Goal: Task Accomplishment & Management: Manage account settings

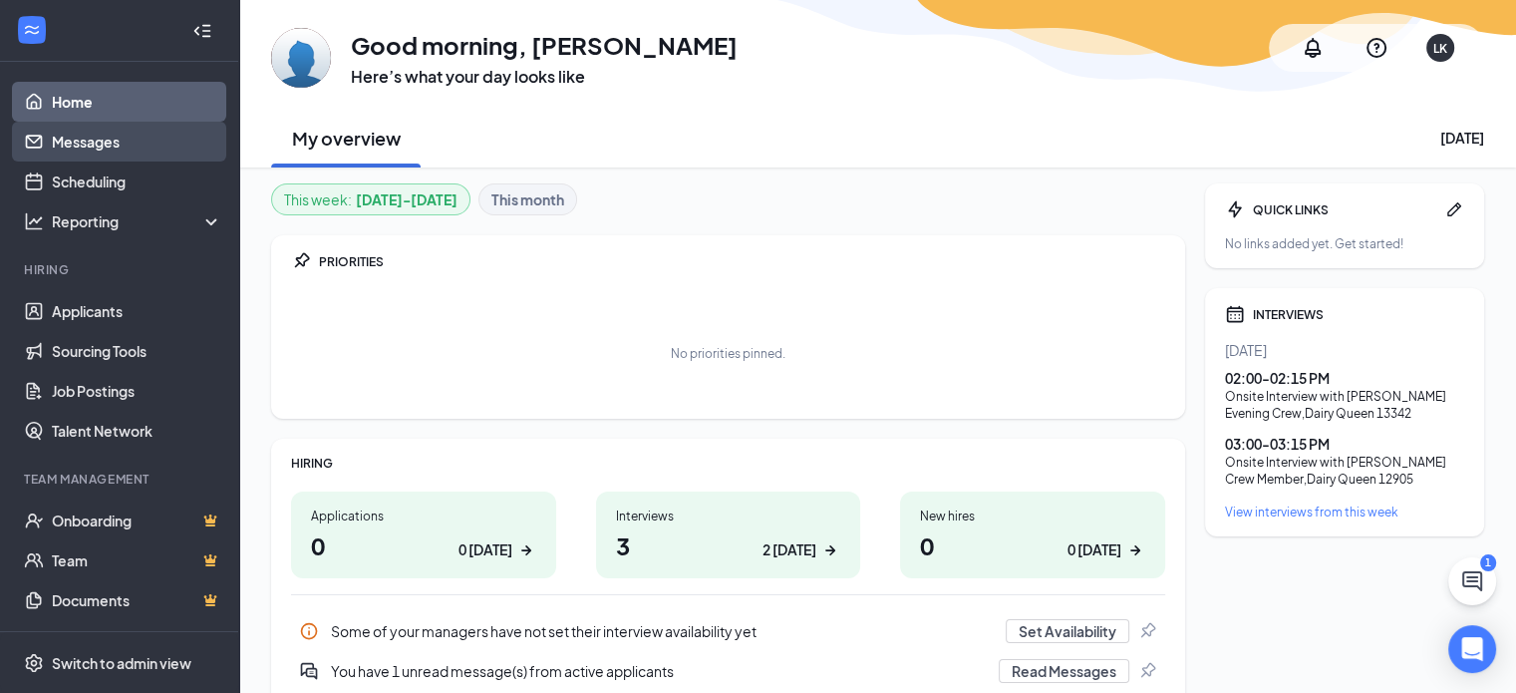
click at [75, 146] on link "Messages" at bounding box center [137, 142] width 170 height 40
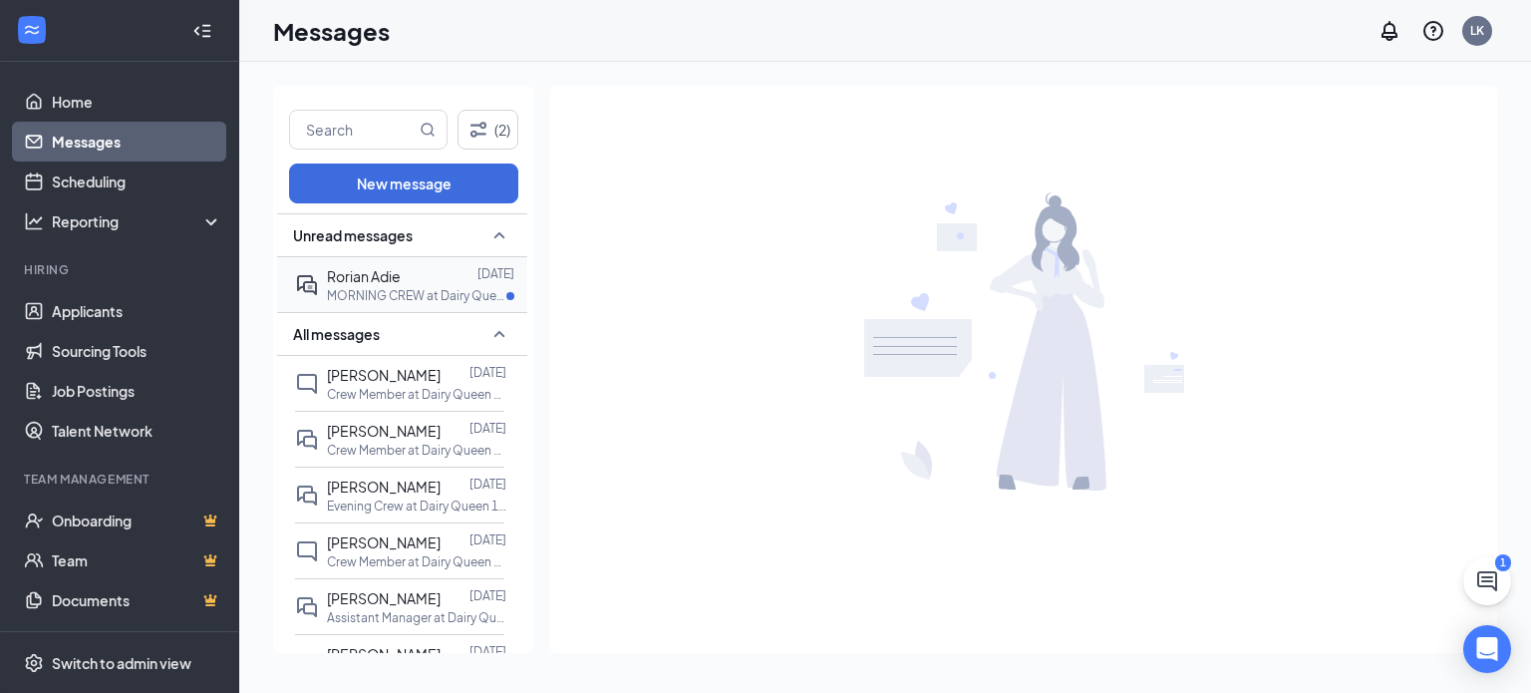
click at [469, 279] on div at bounding box center [439, 276] width 77 height 22
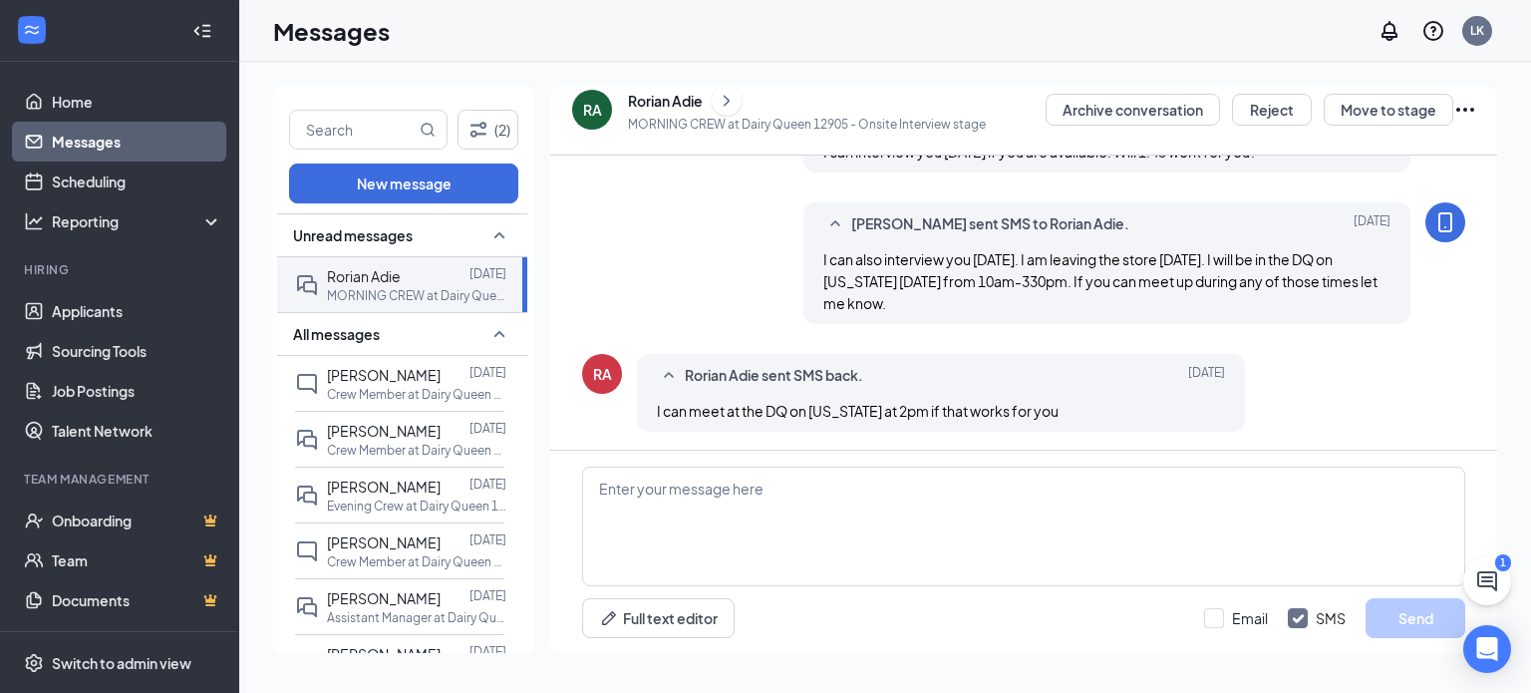
scroll to position [646, 0]
click at [755, 487] on textarea at bounding box center [1023, 526] width 883 height 120
type textarea "Y"
type textarea "Yes, that works. I will see you at 2 PM."
click at [1432, 618] on button "Send" at bounding box center [1415, 618] width 100 height 40
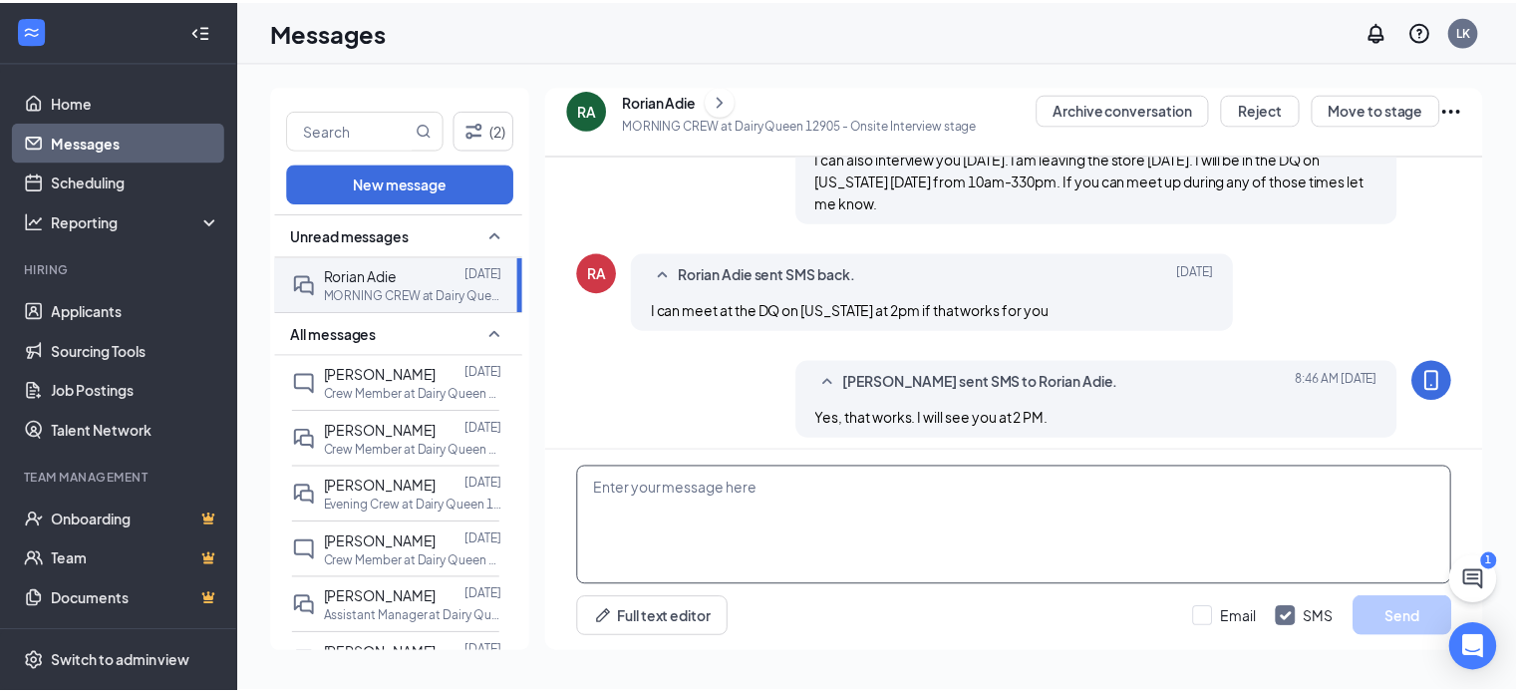
scroll to position [754, 0]
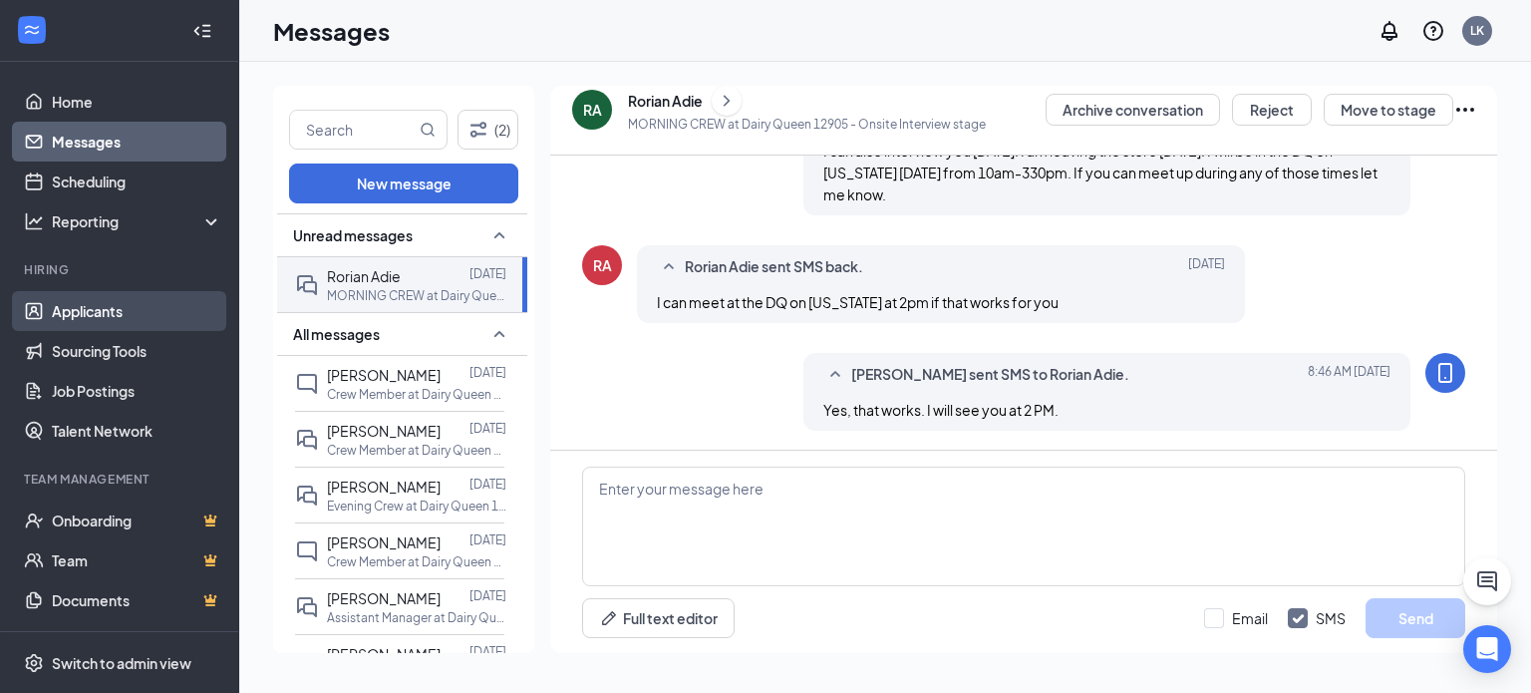
click at [120, 304] on link "Applicants" at bounding box center [137, 311] width 170 height 40
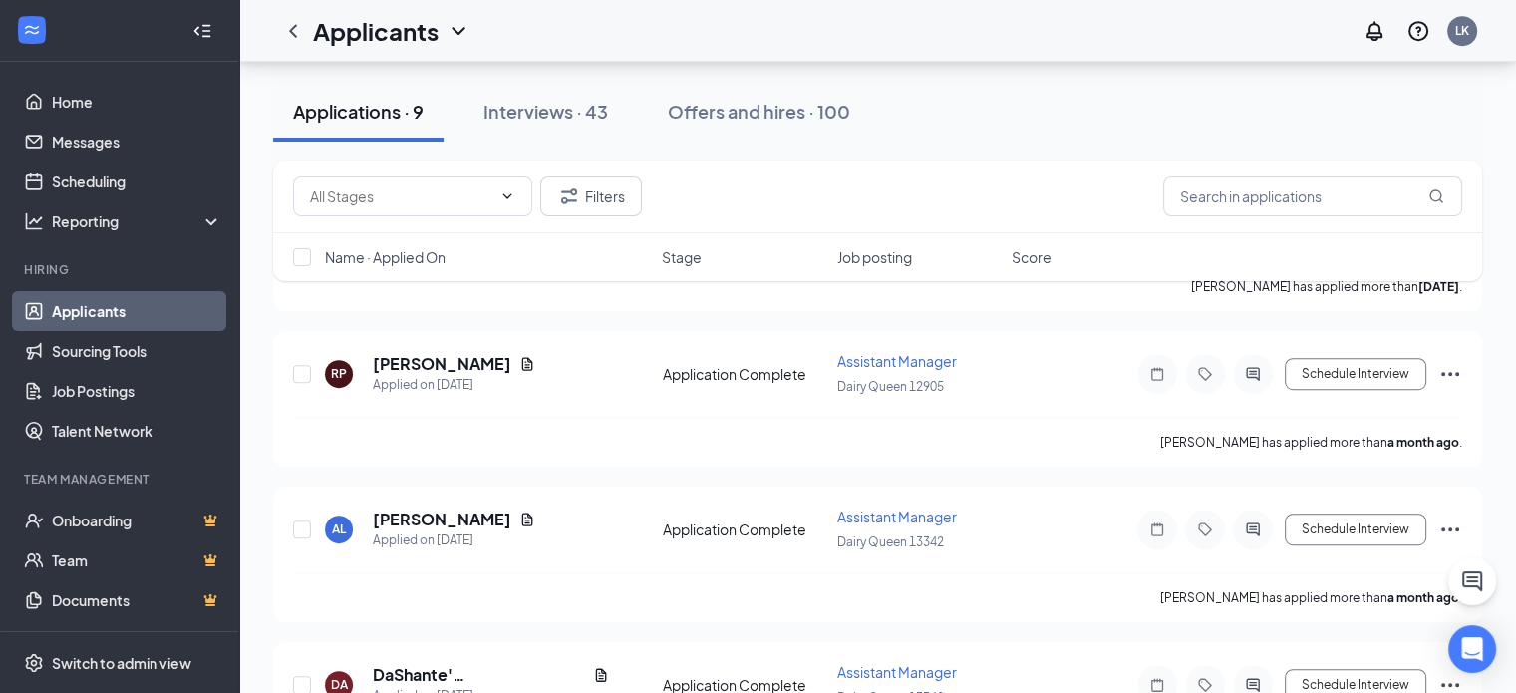
scroll to position [996, 0]
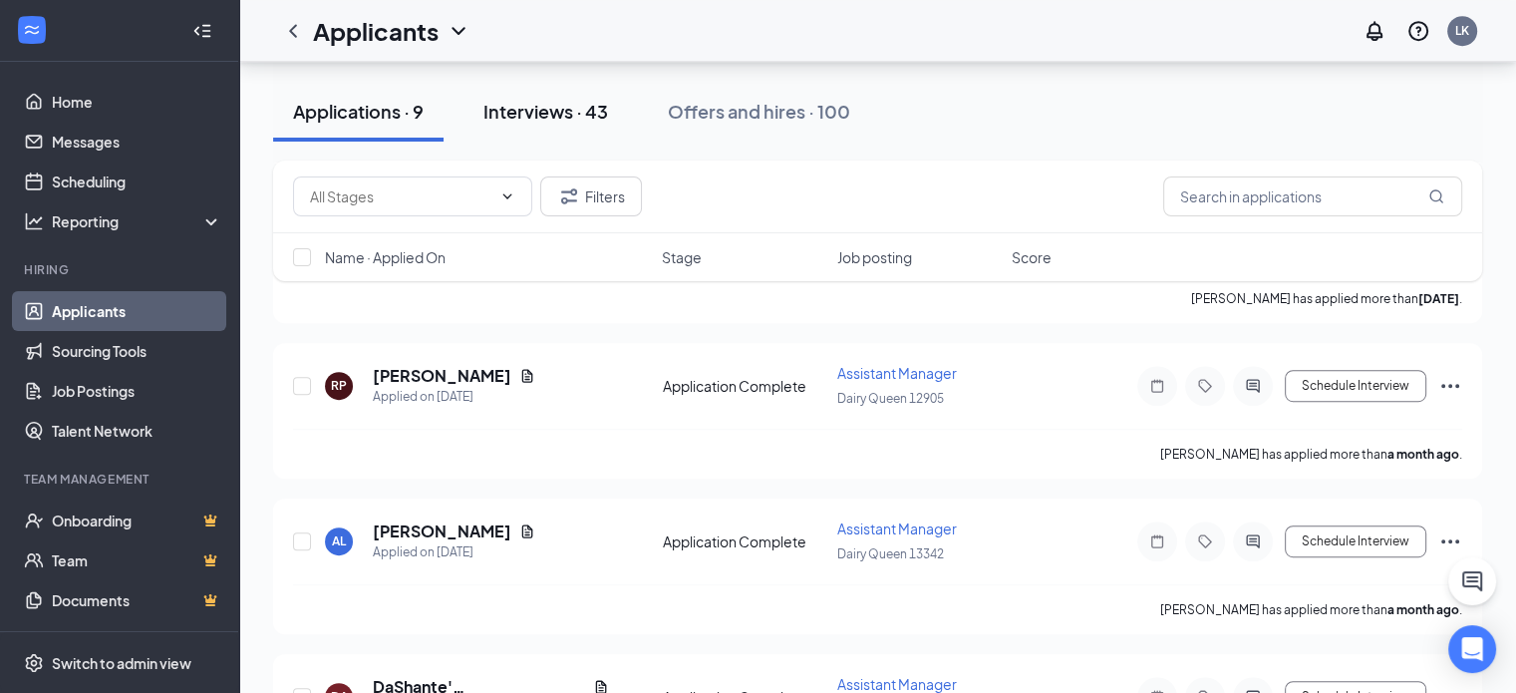
click at [565, 104] on div "Interviews · 43" at bounding box center [545, 111] width 125 height 25
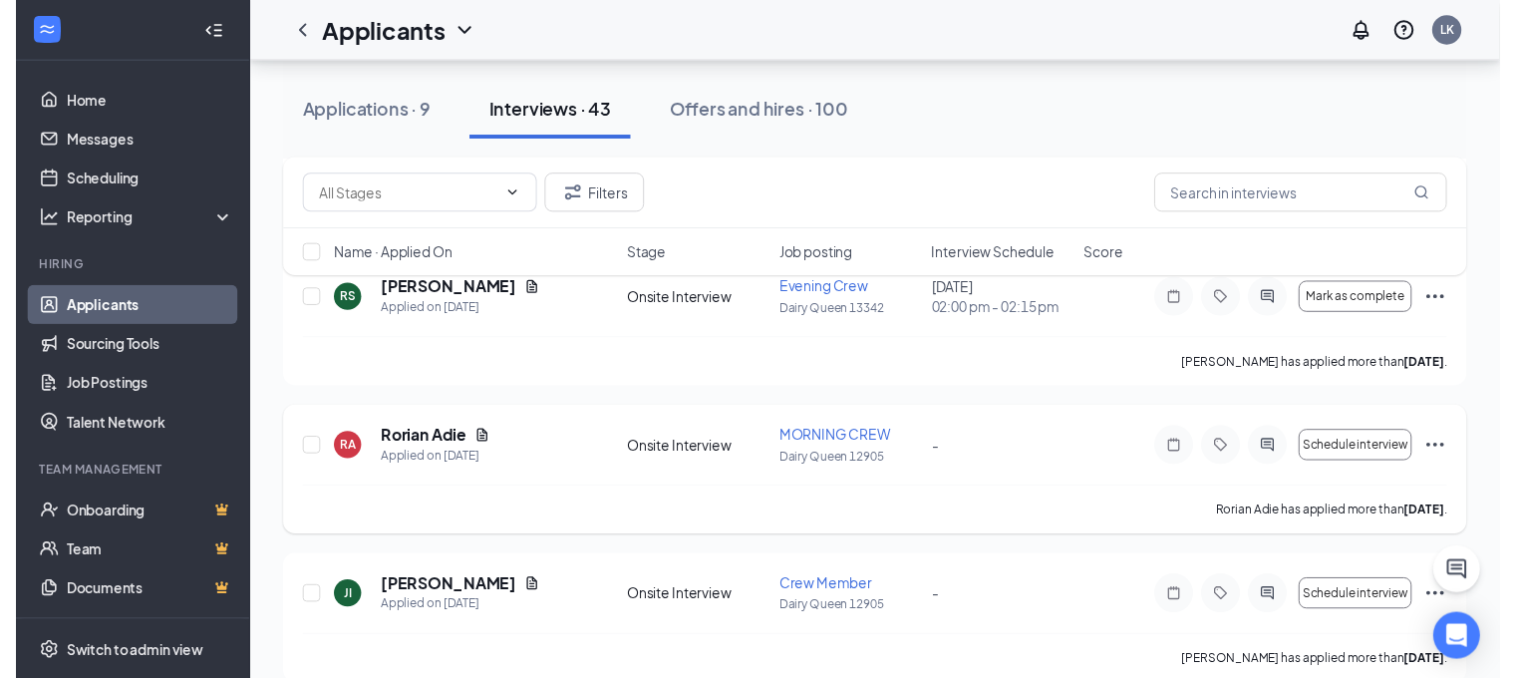
scroll to position [299, 0]
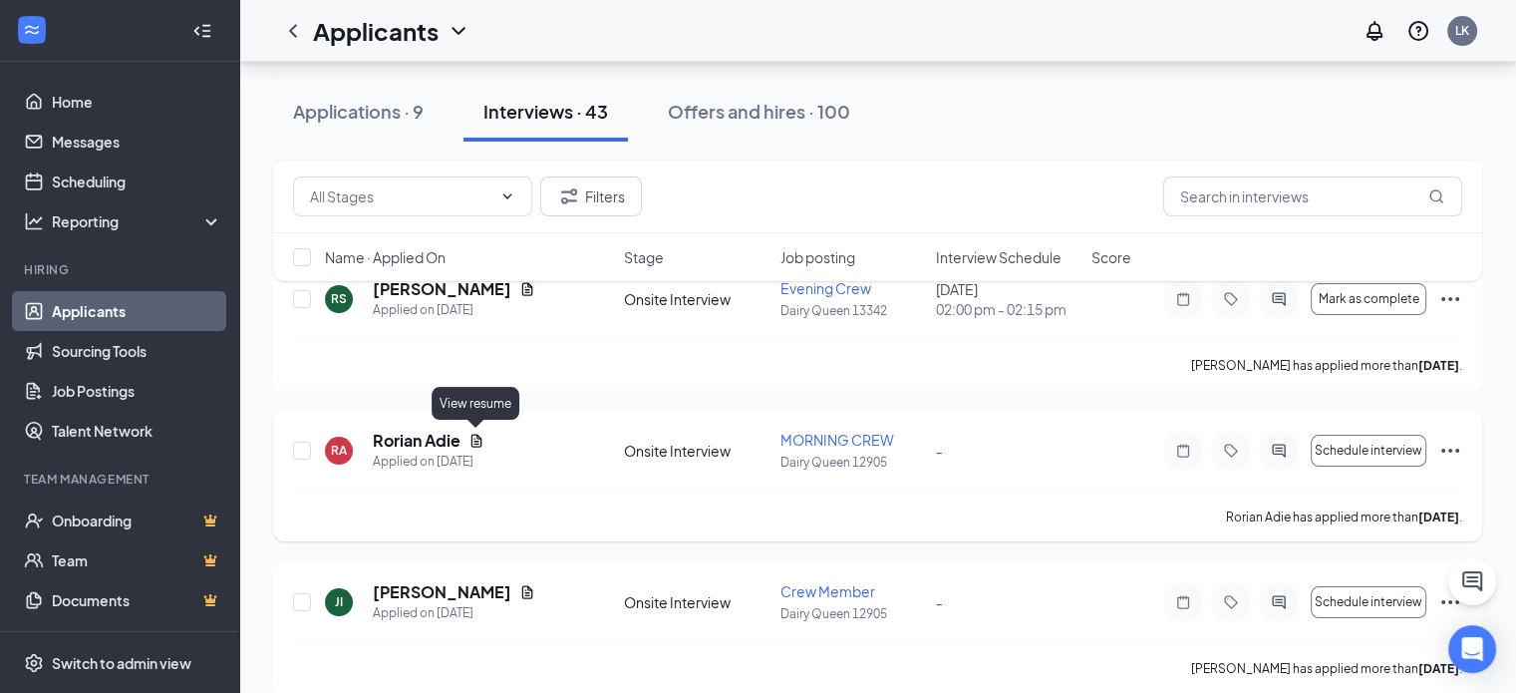
click at [475, 442] on icon "Document" at bounding box center [476, 440] width 11 height 13
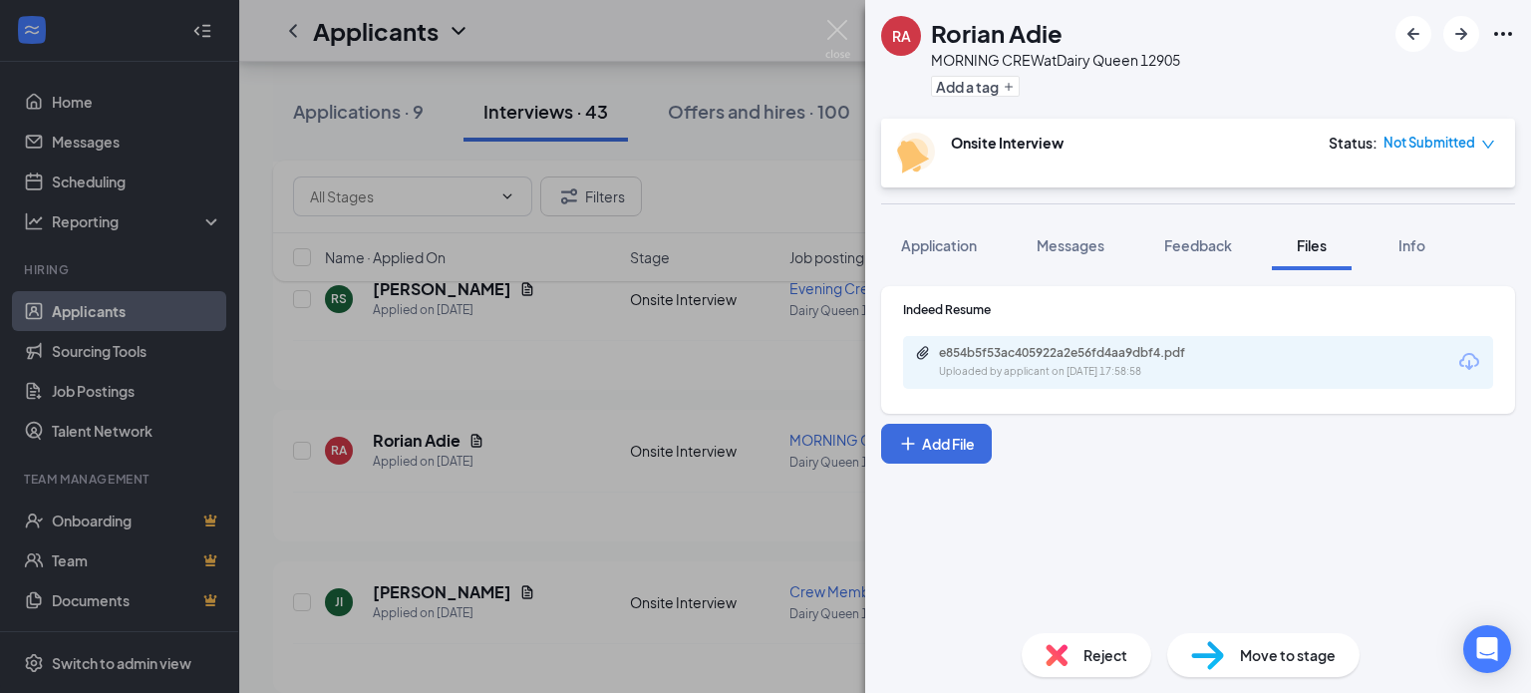
click at [522, 450] on div "RA Rorian Adie MORNING CREW at Dairy Queen 12905 Add a tag Onsite Interview Sta…" at bounding box center [765, 346] width 1531 height 693
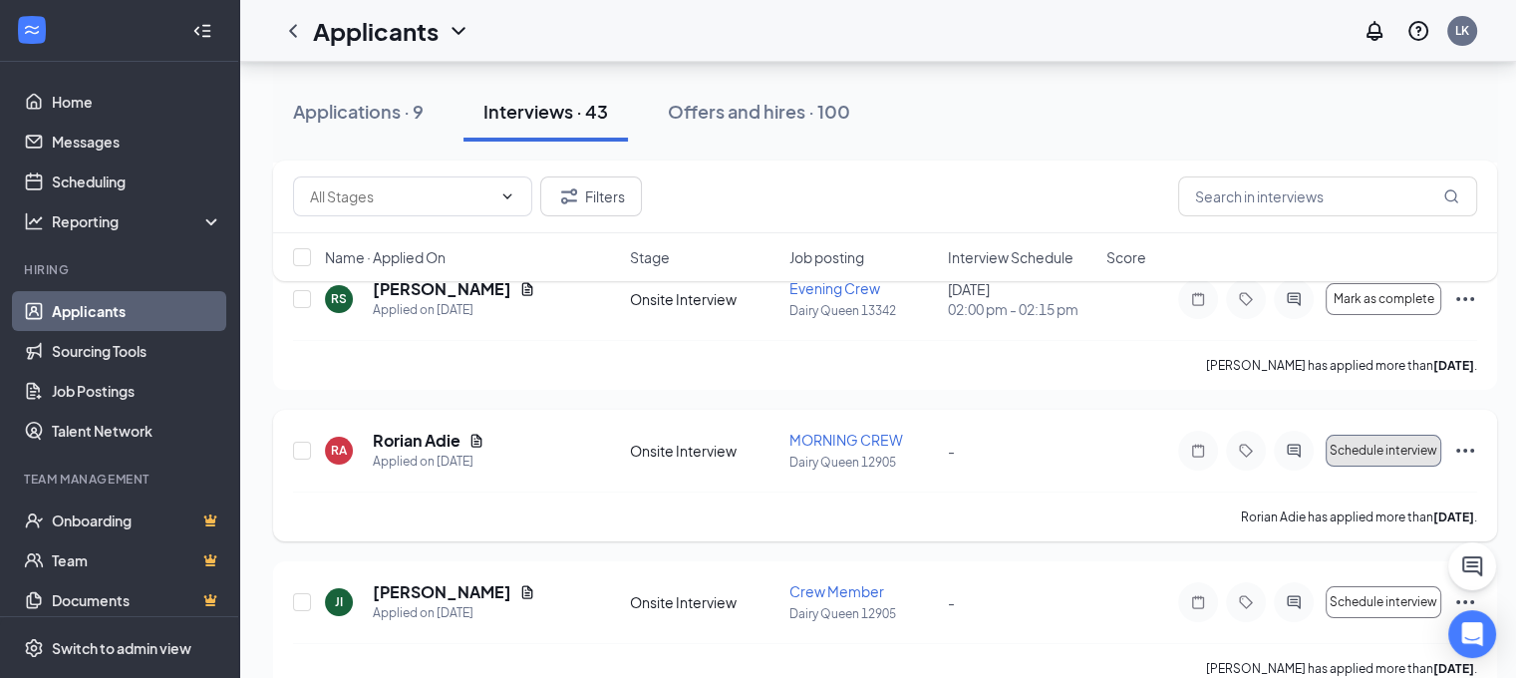
click at [1365, 446] on span "Schedule interview" at bounding box center [1384, 451] width 108 height 14
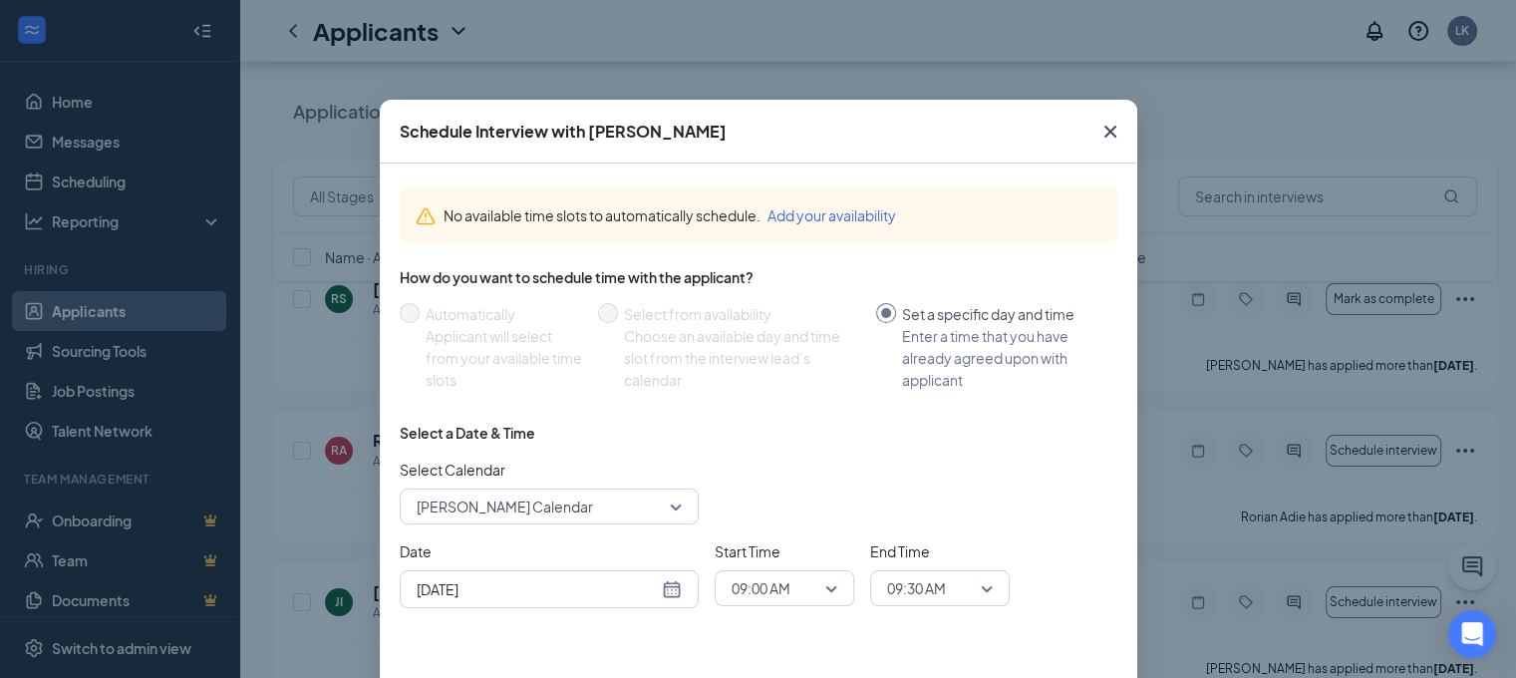
click at [809, 585] on span "09:00 AM" at bounding box center [776, 588] width 88 height 30
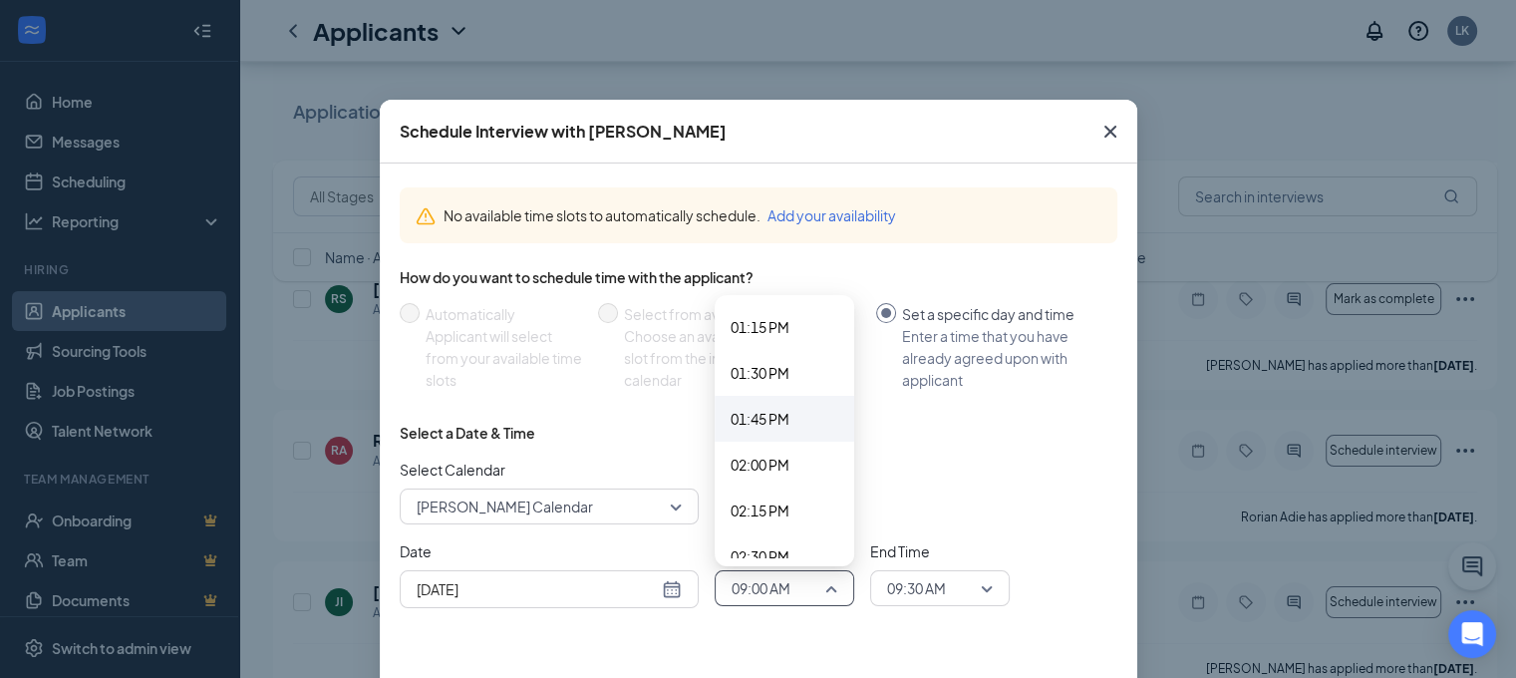
scroll to position [2440, 0]
click at [774, 458] on span "02:00 PM" at bounding box center [760, 456] width 59 height 22
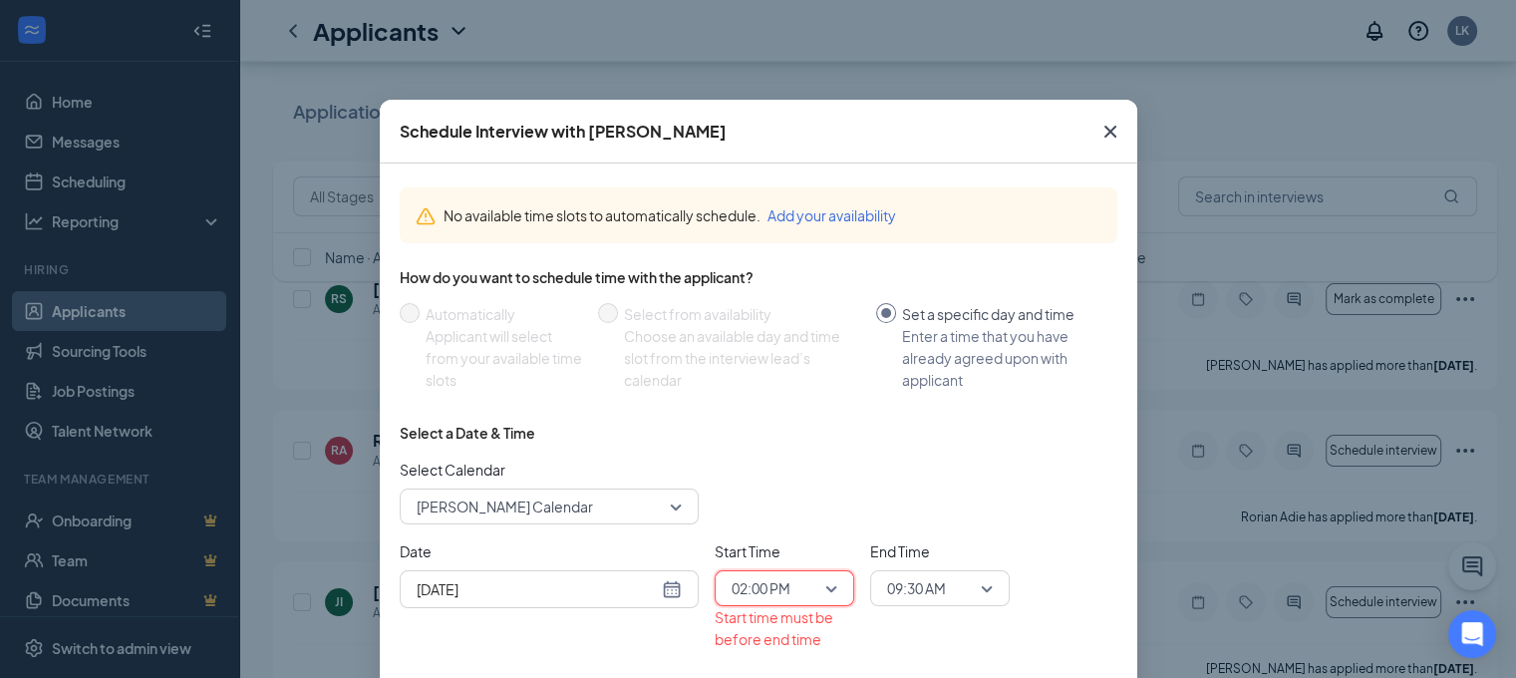
click at [962, 582] on span "09:30 AM" at bounding box center [931, 588] width 88 height 30
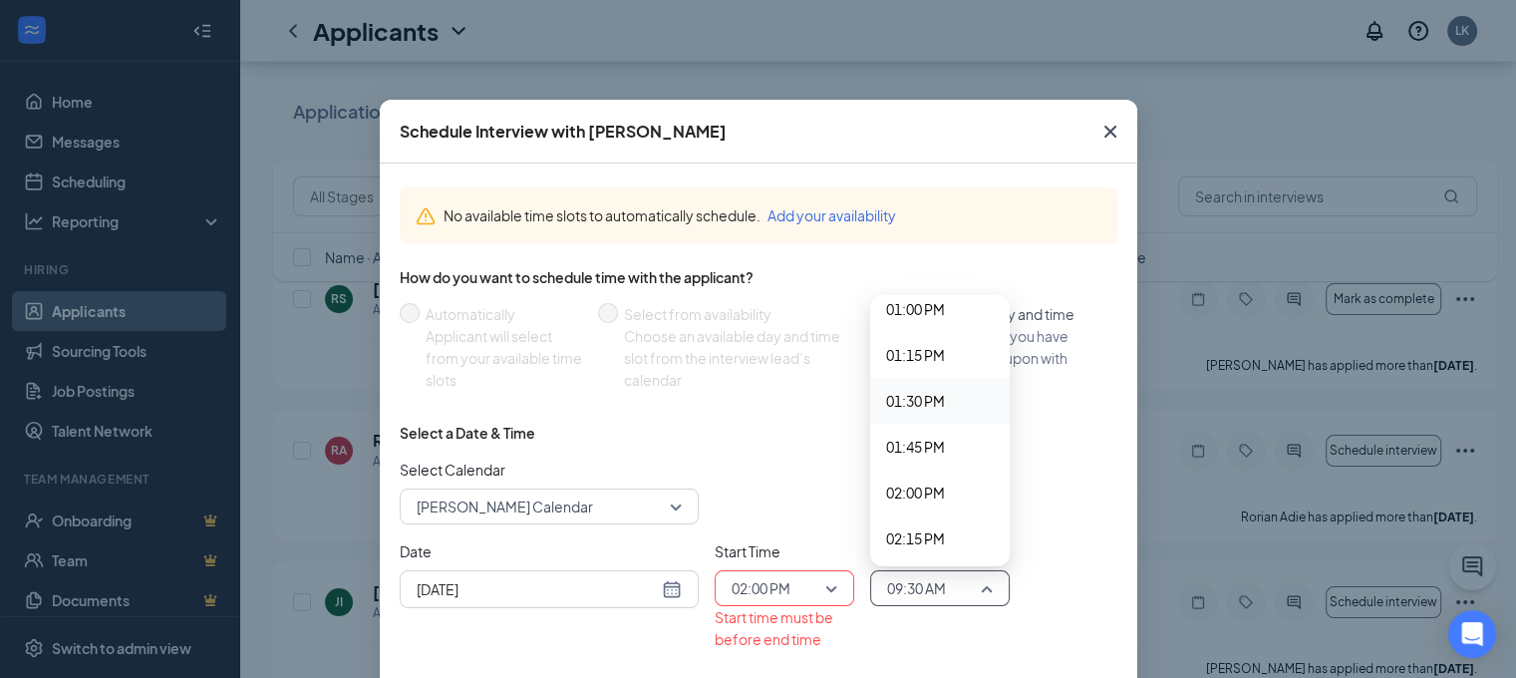
scroll to position [2432, 0]
click at [899, 501] on span "02:15 PM" at bounding box center [915, 509] width 59 height 22
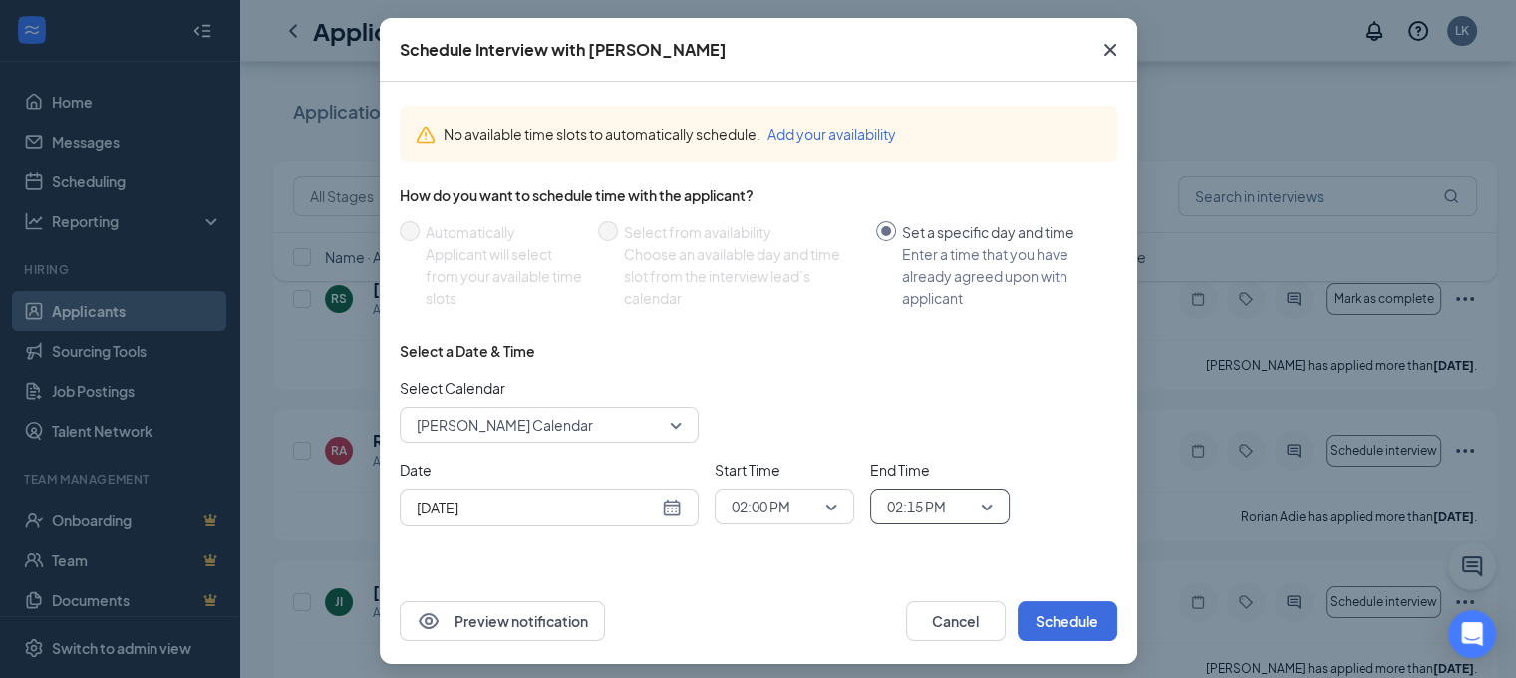
scroll to position [92, 0]
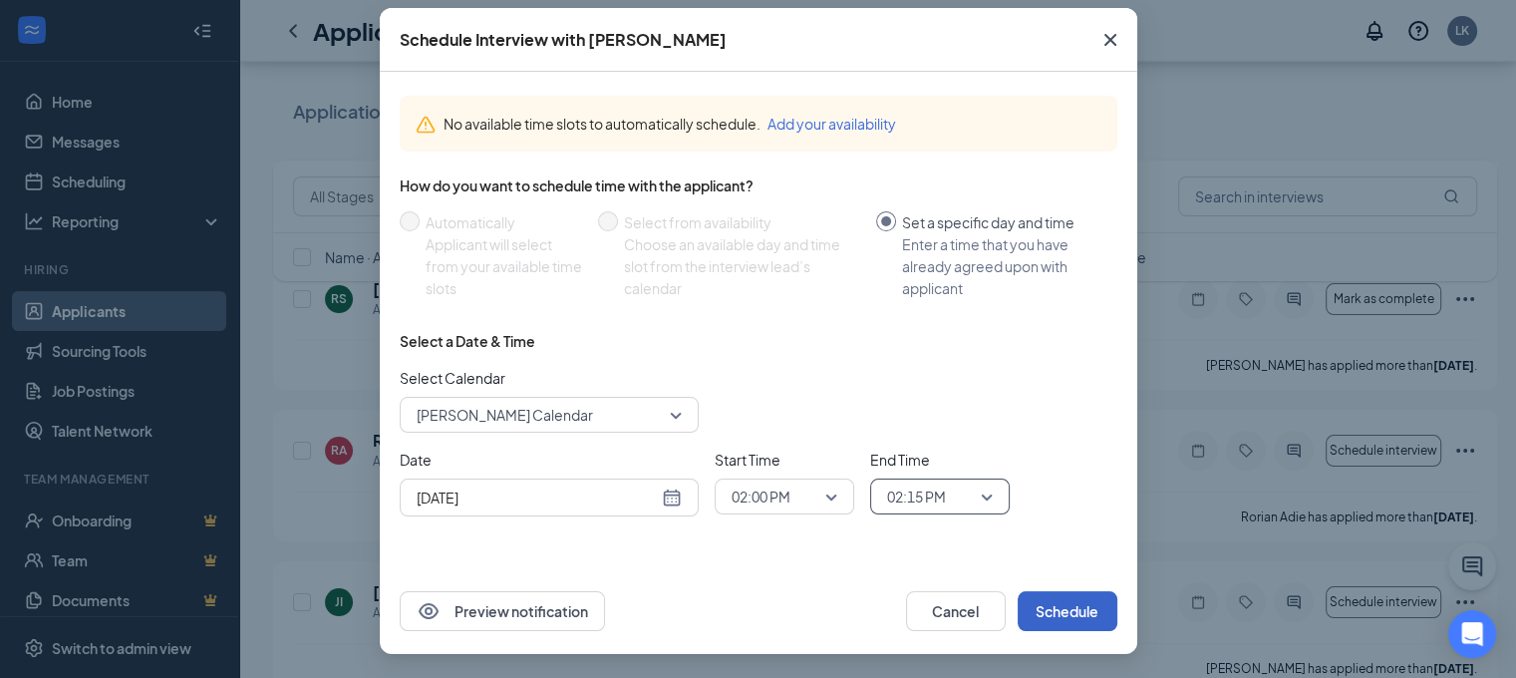
click at [1056, 598] on button "Schedule" at bounding box center [1068, 611] width 100 height 40
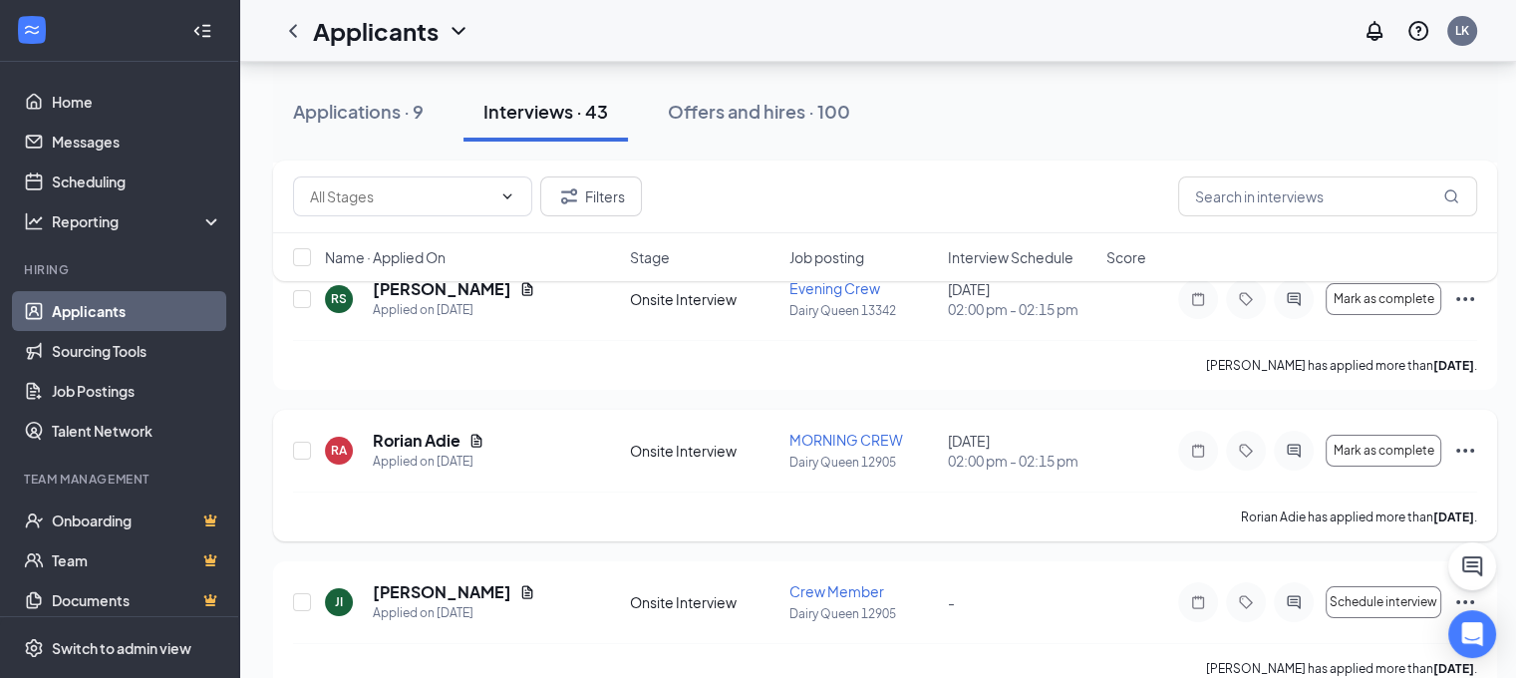
scroll to position [199, 0]
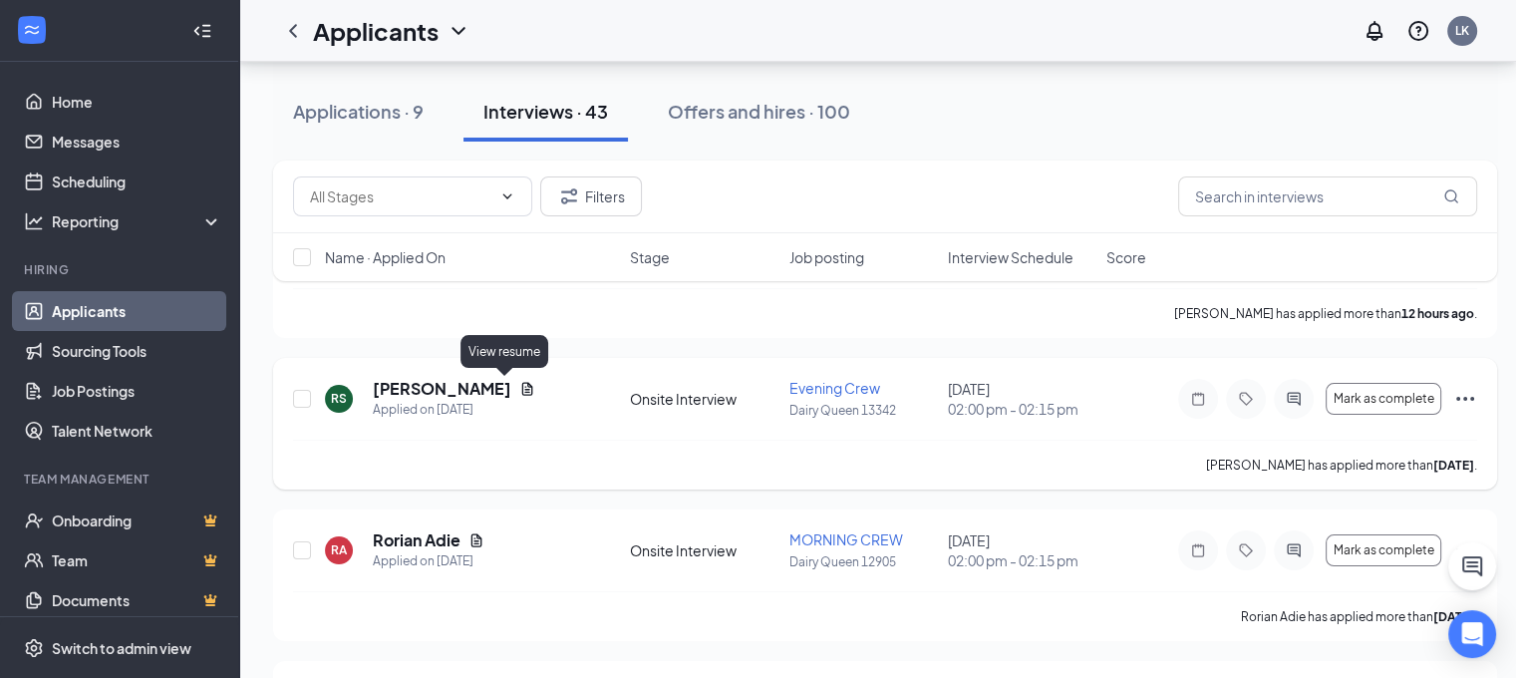
click at [522, 393] on icon "Document" at bounding box center [527, 388] width 11 height 13
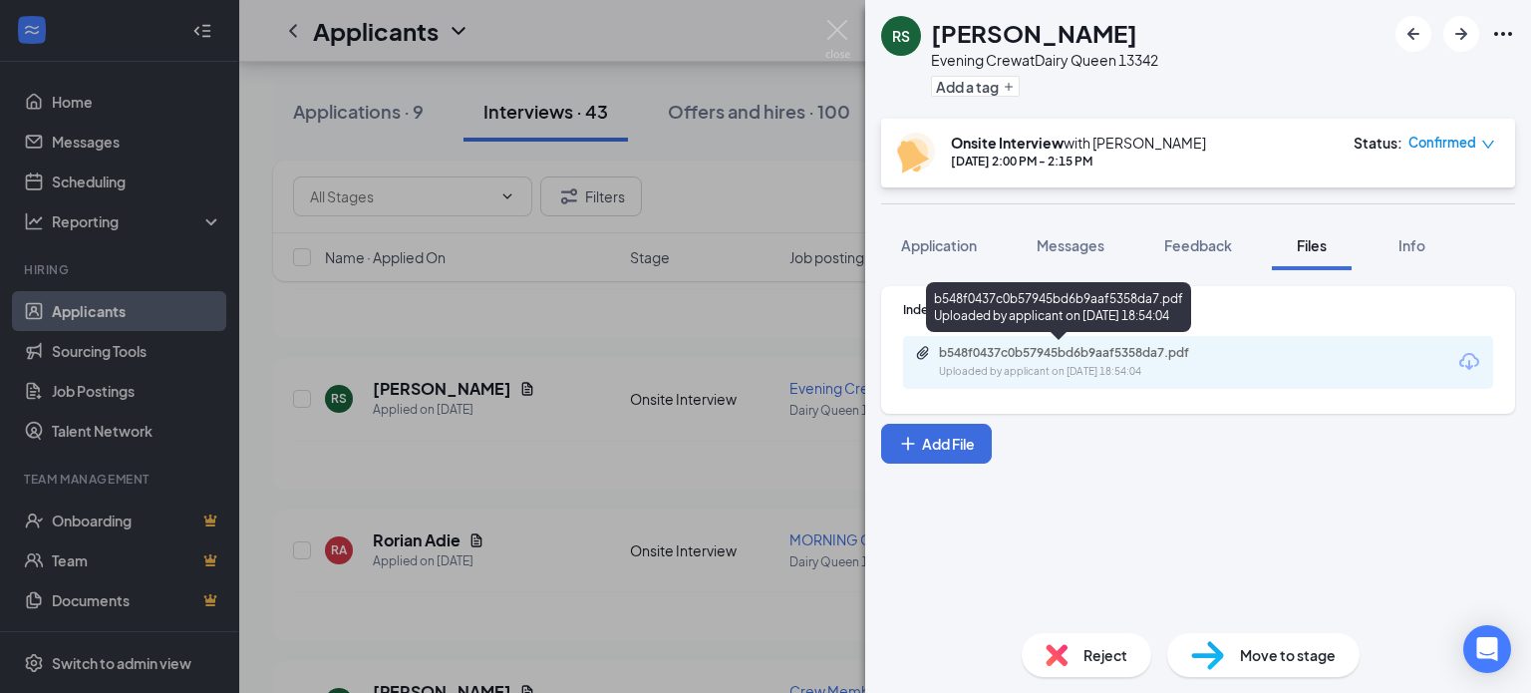
click at [1081, 369] on div "Uploaded by applicant on [DATE] 18:54:04" at bounding box center [1088, 372] width 299 height 16
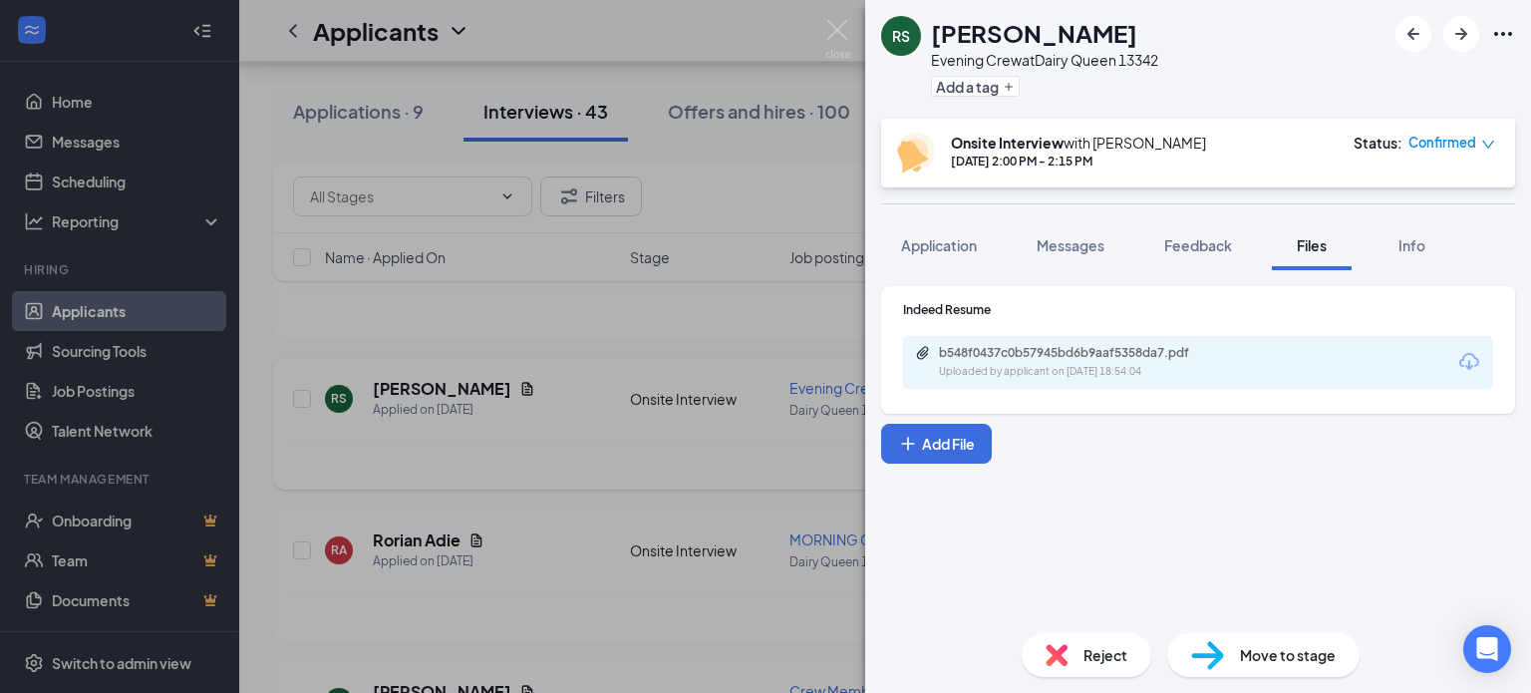
click at [686, 398] on div "RS [PERSON_NAME] Evening Crew at Dairy Queen 13342 Add a tag Onsite Interview w…" at bounding box center [765, 346] width 1531 height 693
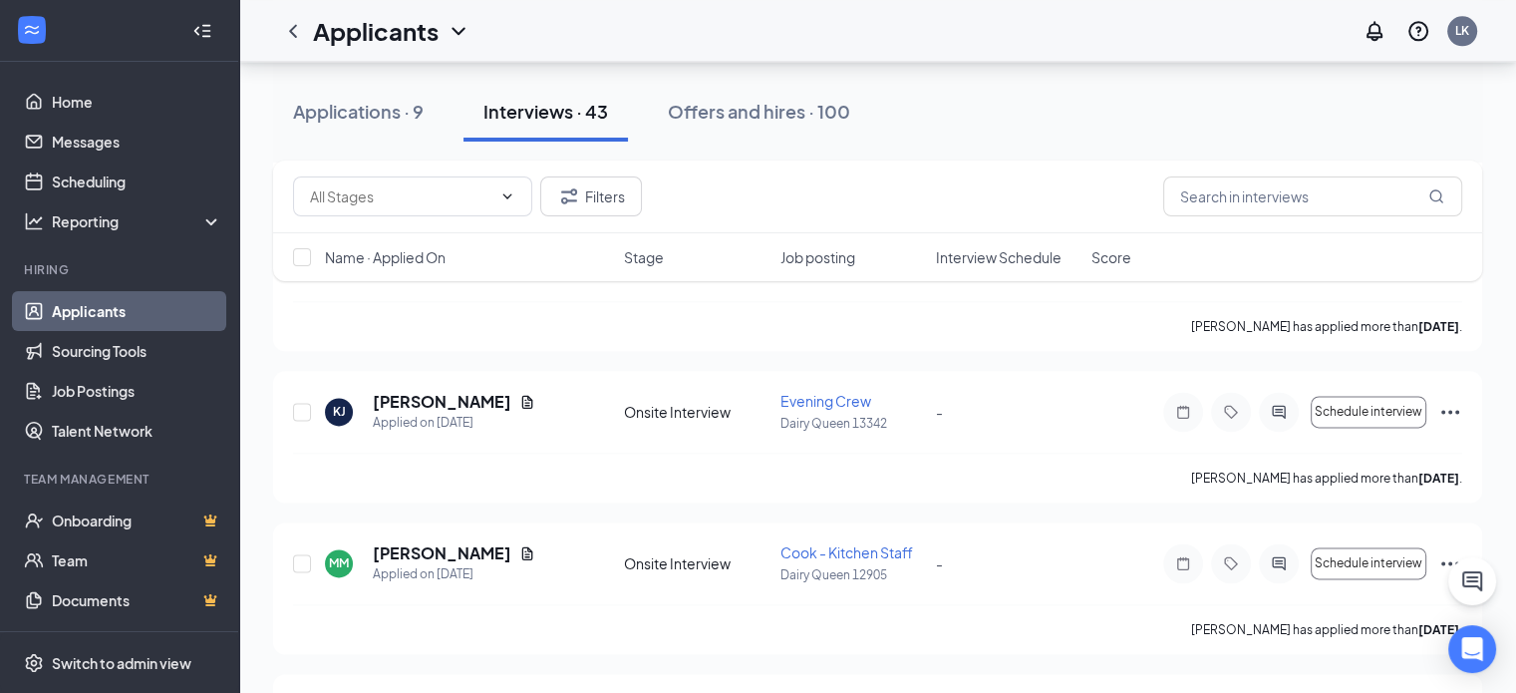
scroll to position [2292, 0]
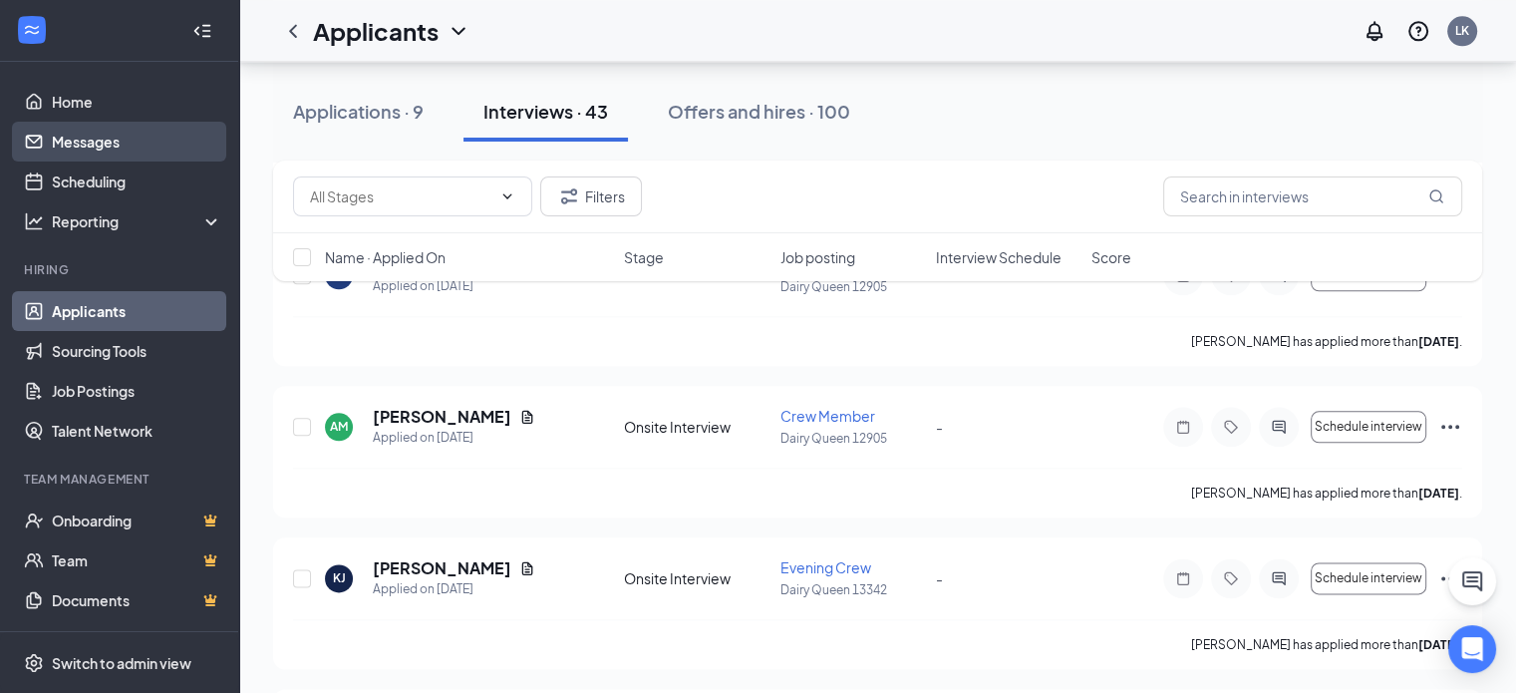
click at [102, 146] on link "Messages" at bounding box center [137, 142] width 170 height 40
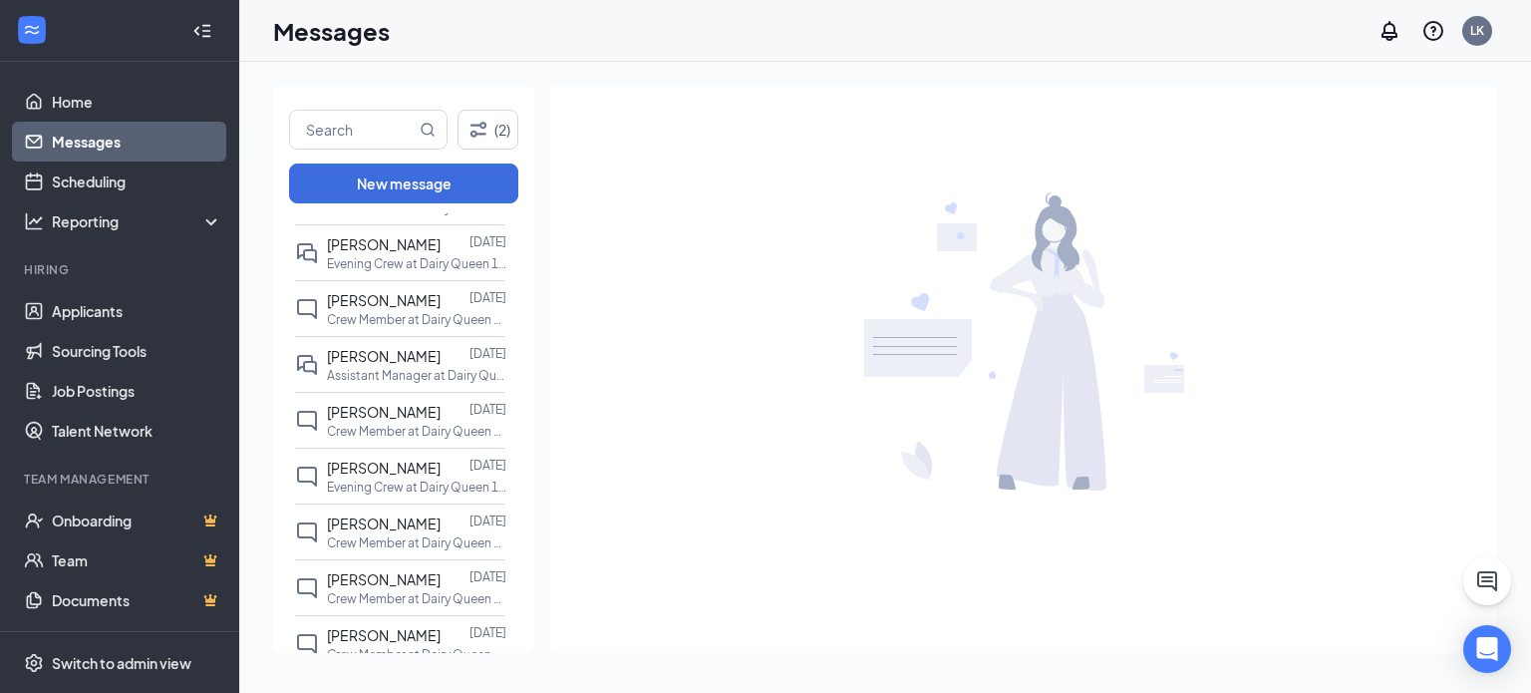
scroll to position [100, 0]
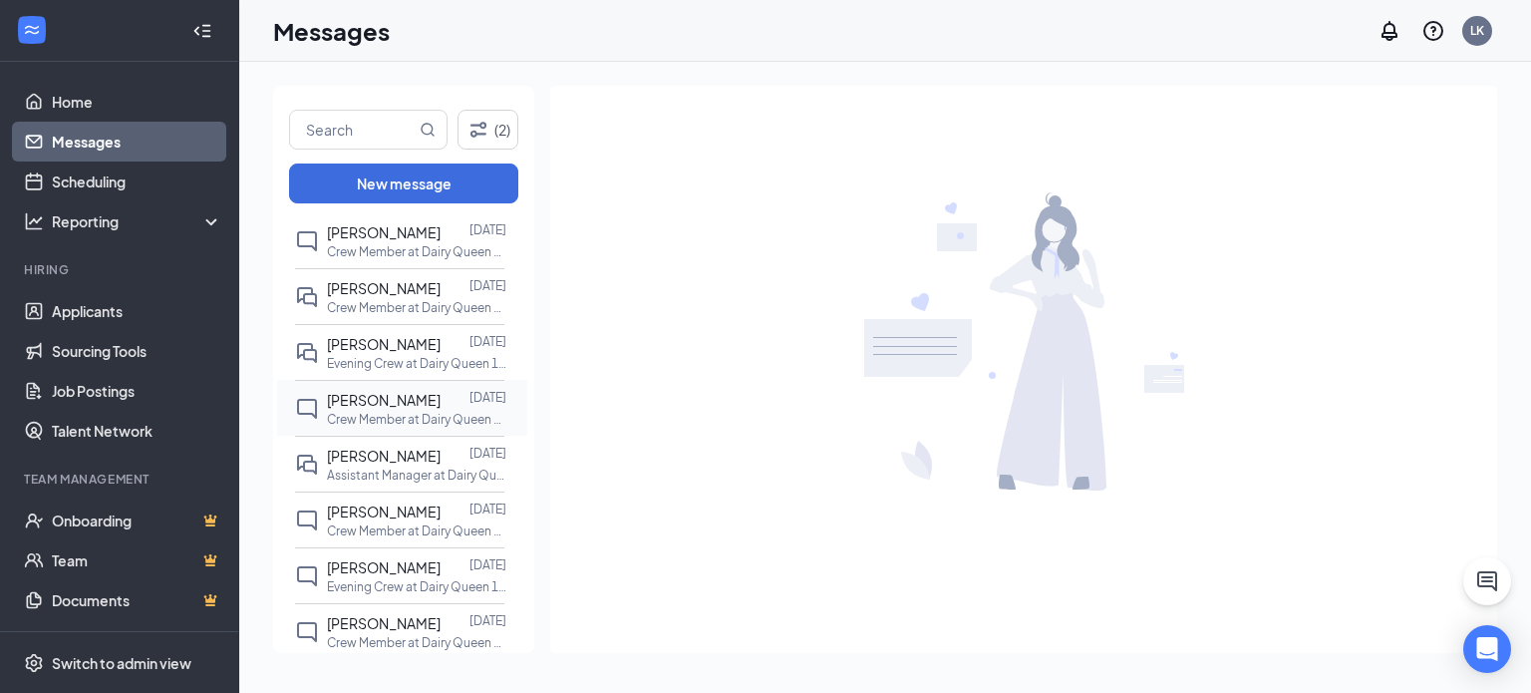
click at [402, 402] on span "[PERSON_NAME]" at bounding box center [384, 400] width 114 height 18
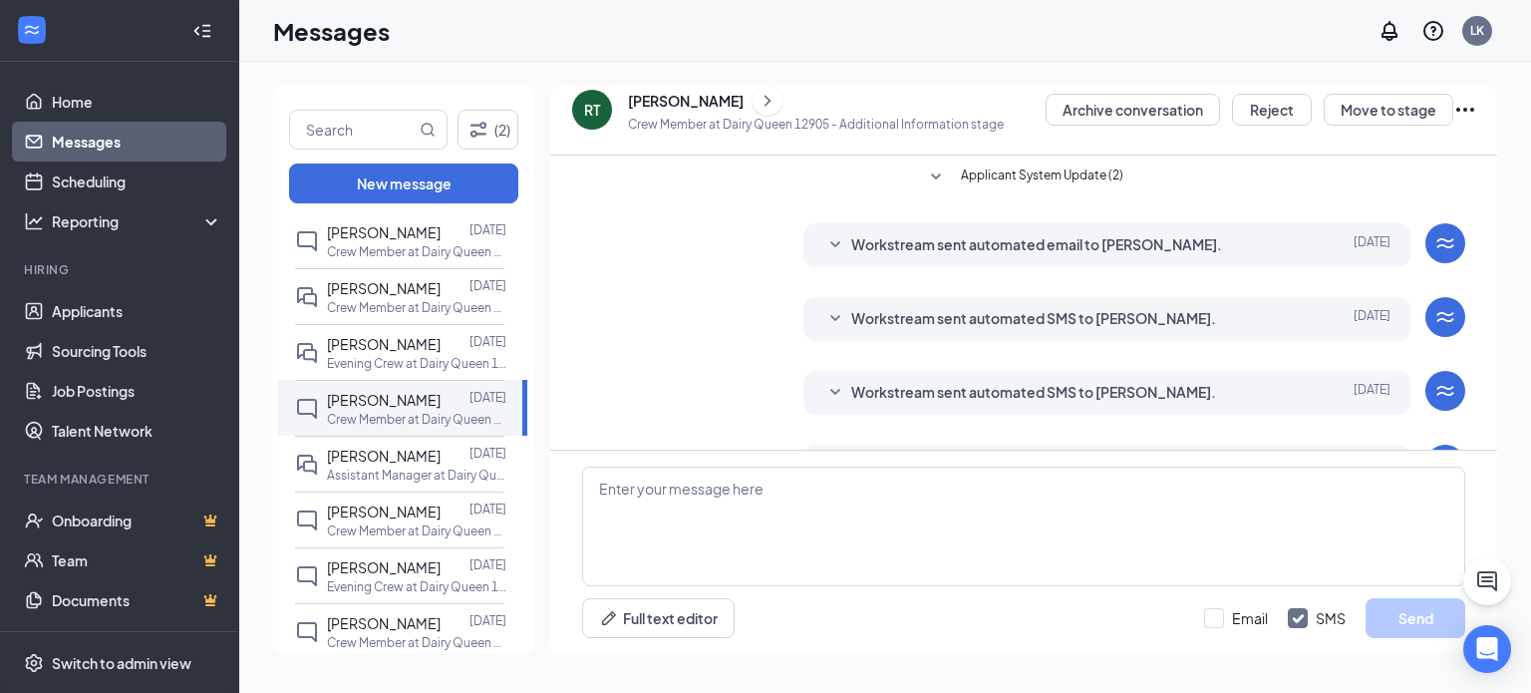
click at [925, 171] on icon "SmallChevronDown" at bounding box center [936, 177] width 24 height 24
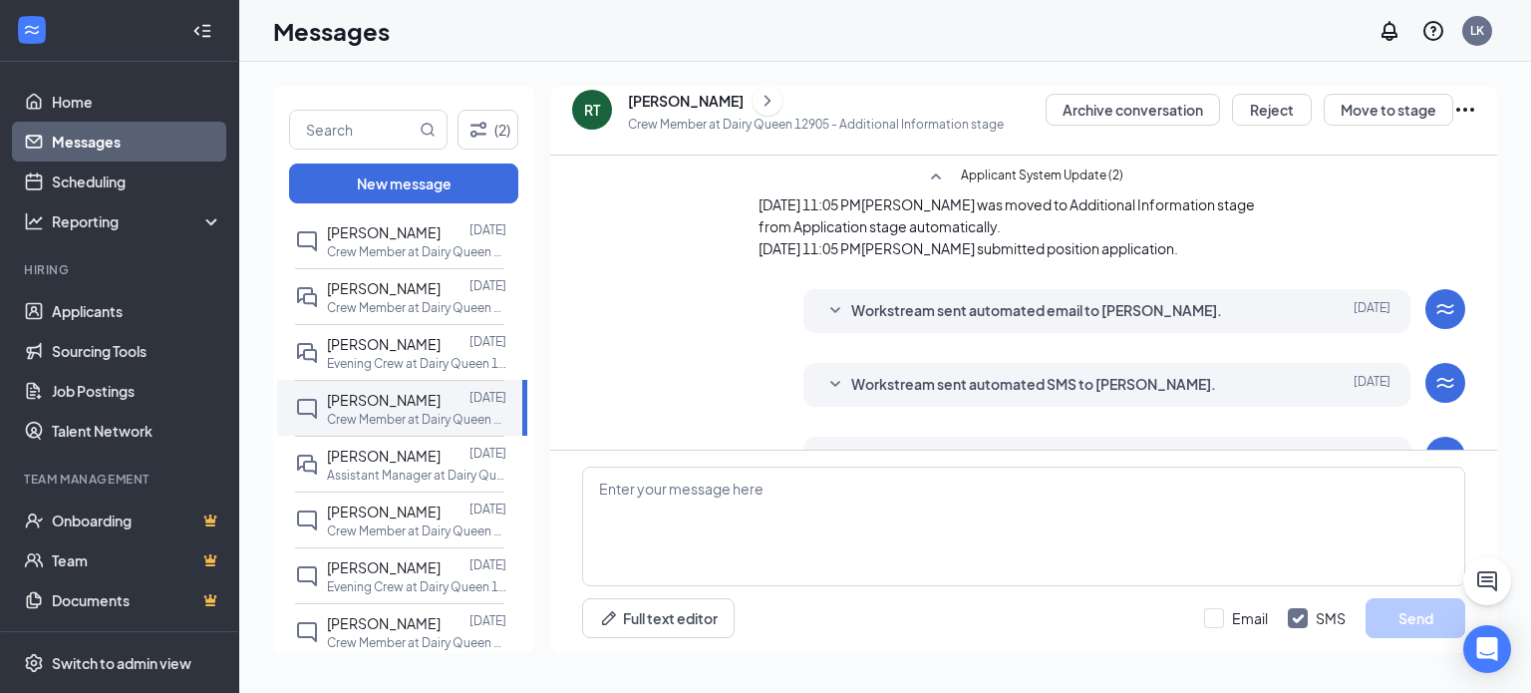
scroll to position [155, 0]
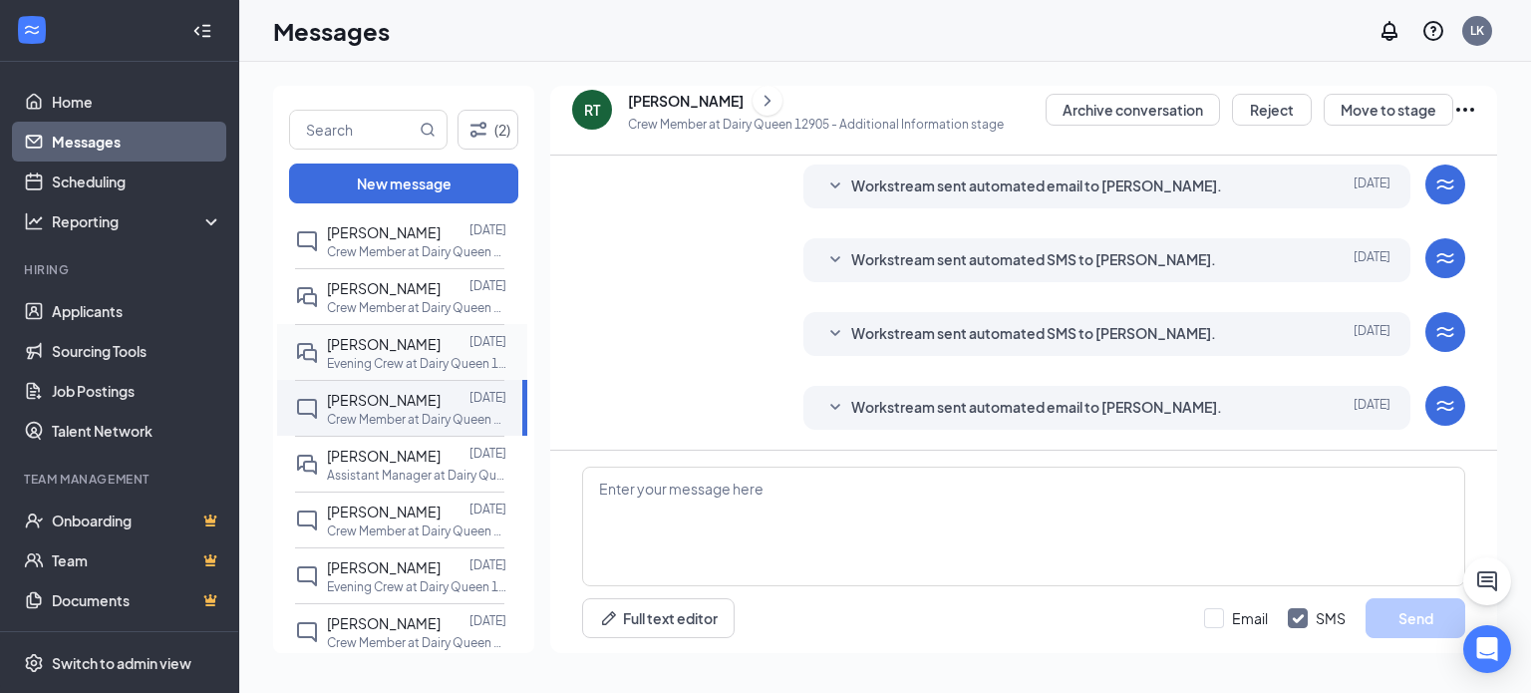
click at [442, 341] on div at bounding box center [455, 344] width 29 height 22
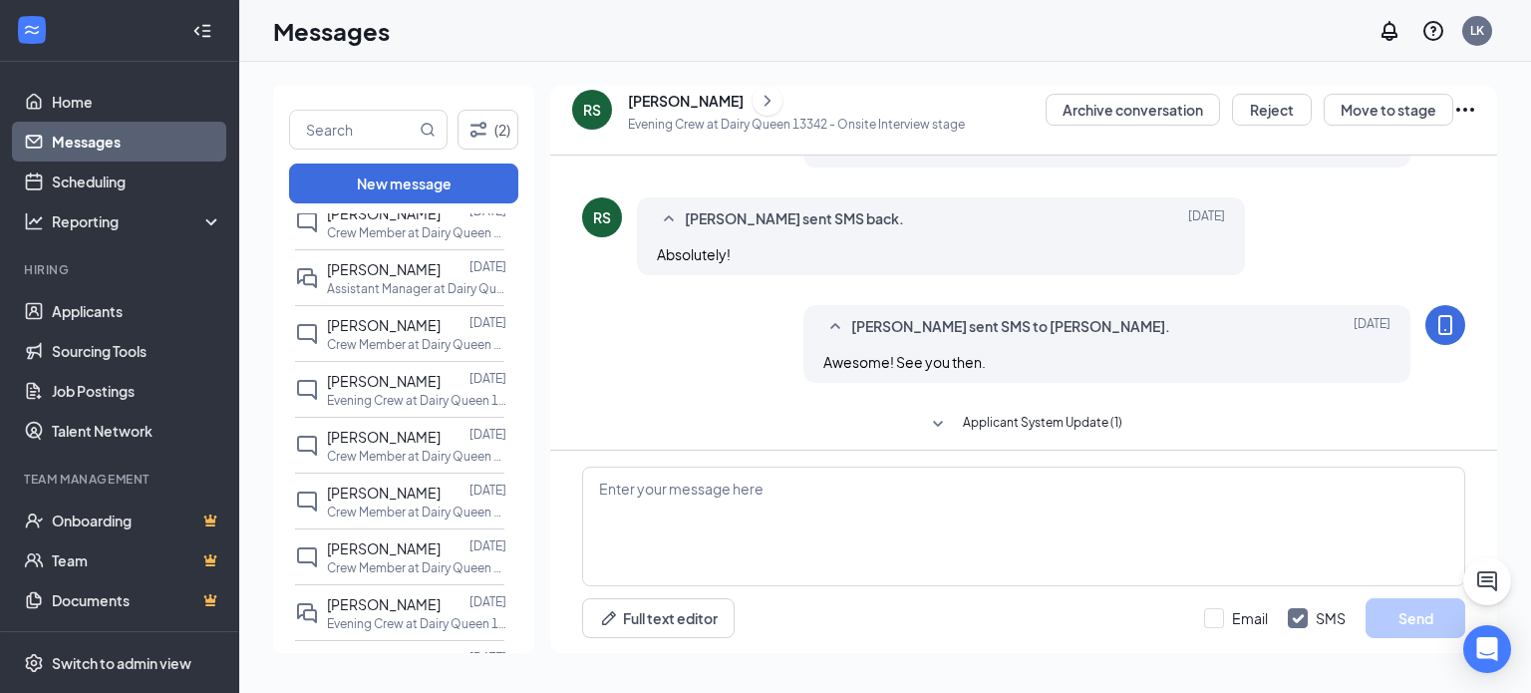
scroll to position [299, 0]
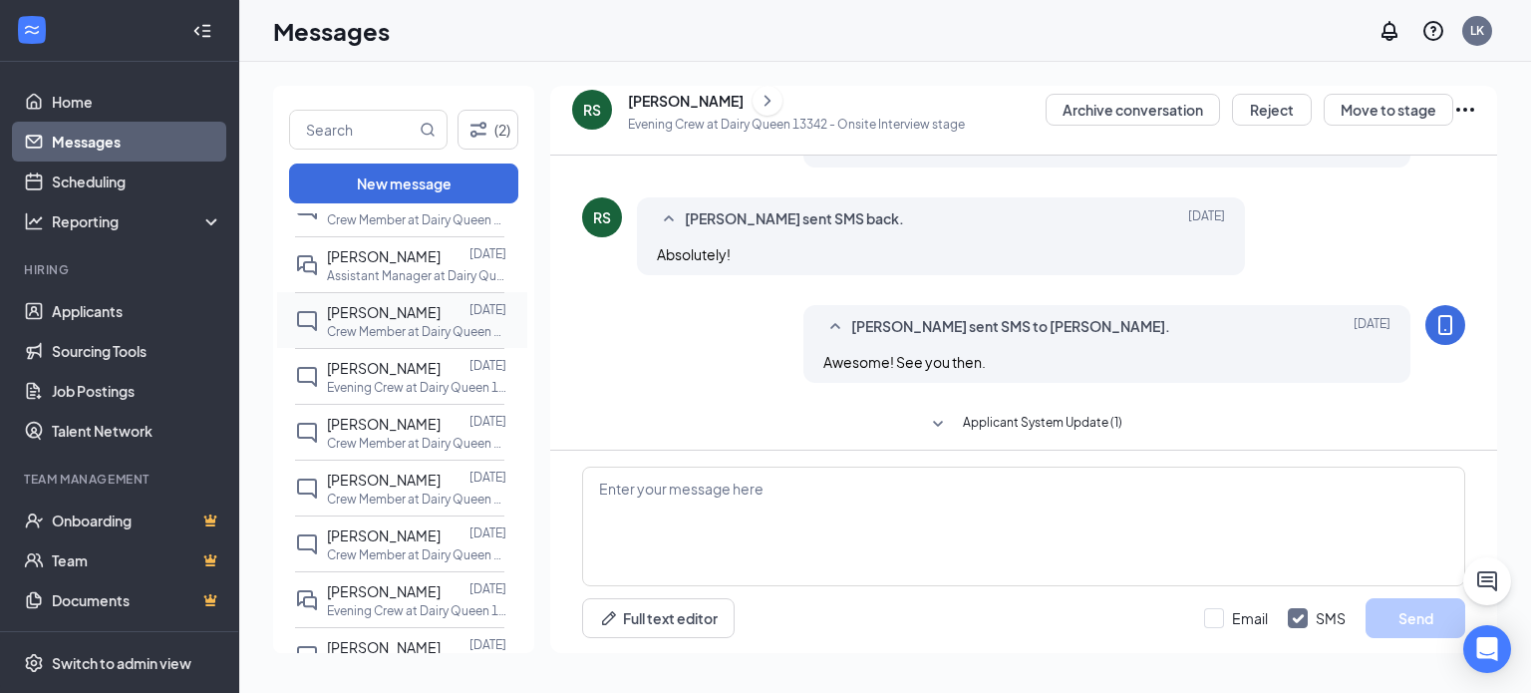
click at [415, 323] on p "Crew Member at Dairy Queen 12905" at bounding box center [416, 331] width 179 height 17
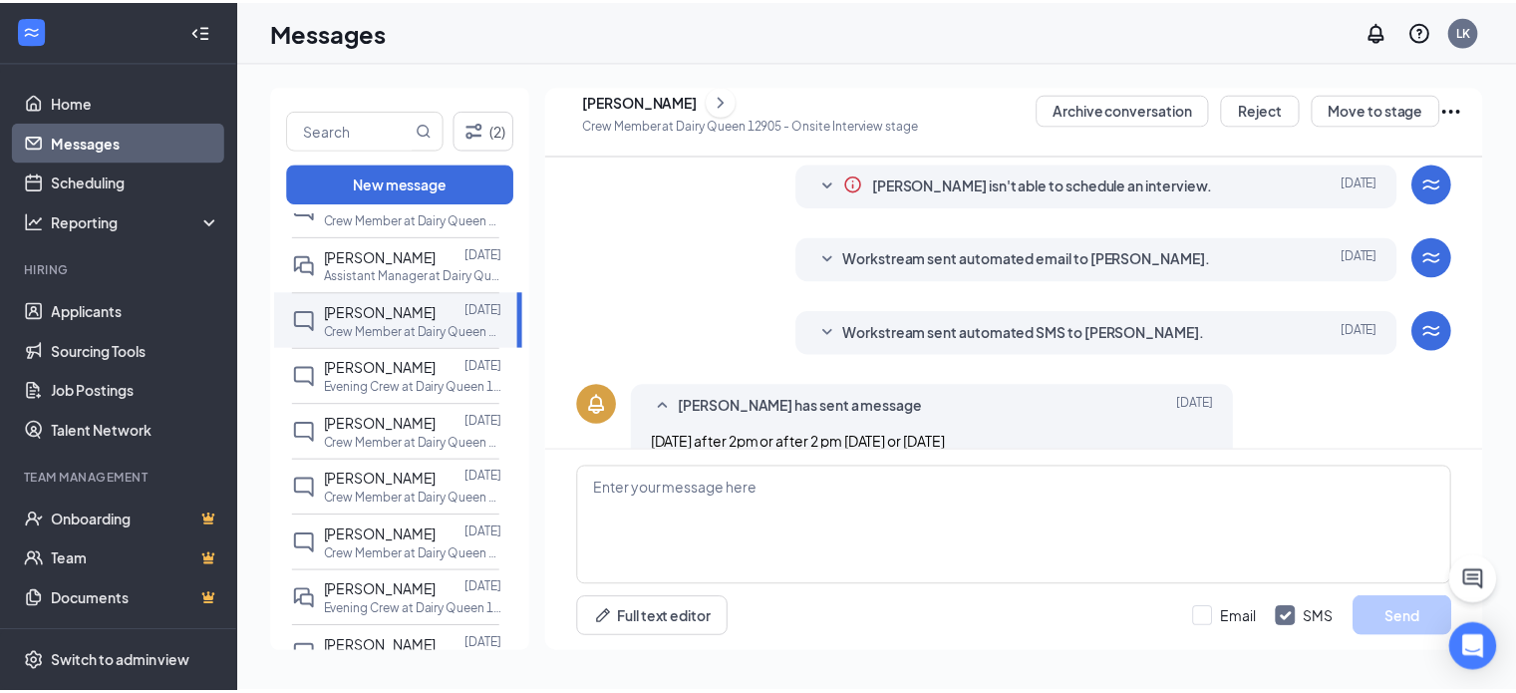
scroll to position [298, 0]
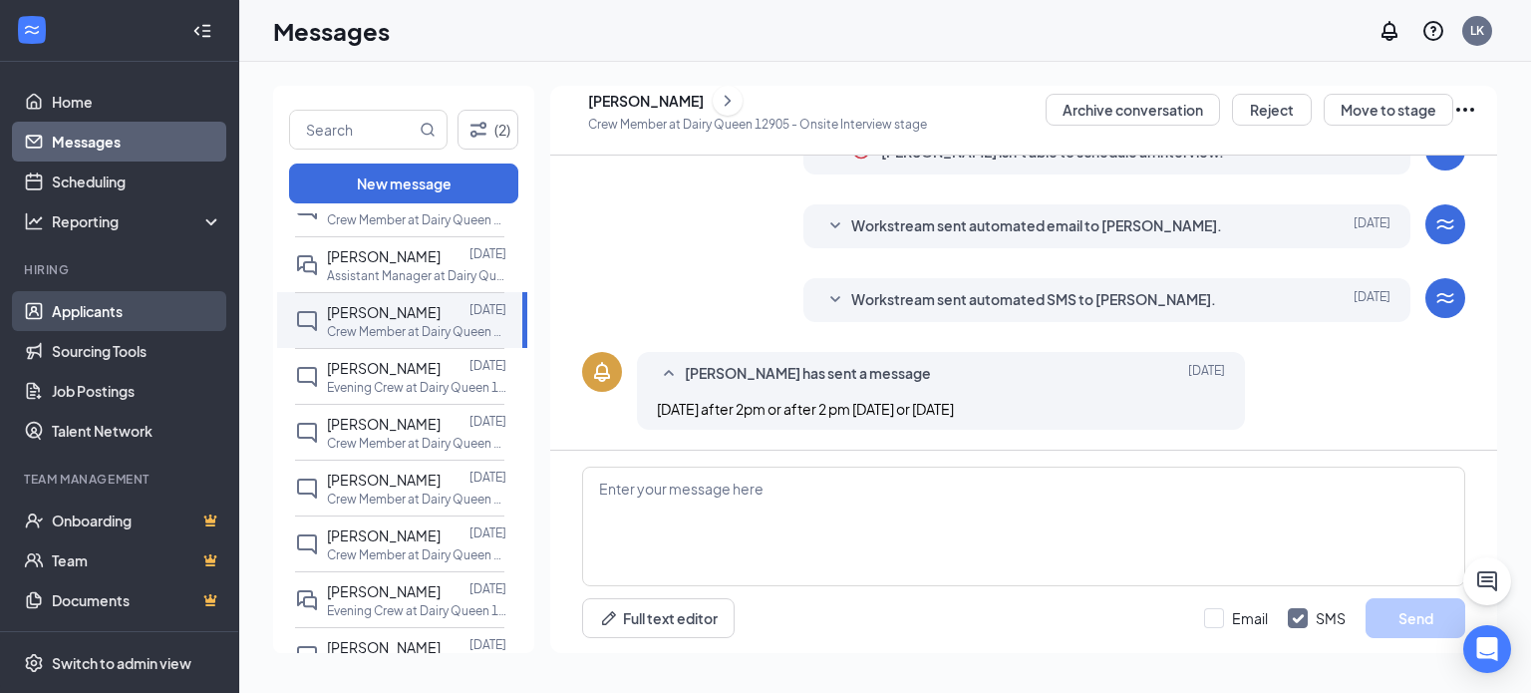
click at [107, 300] on link "Applicants" at bounding box center [137, 311] width 170 height 40
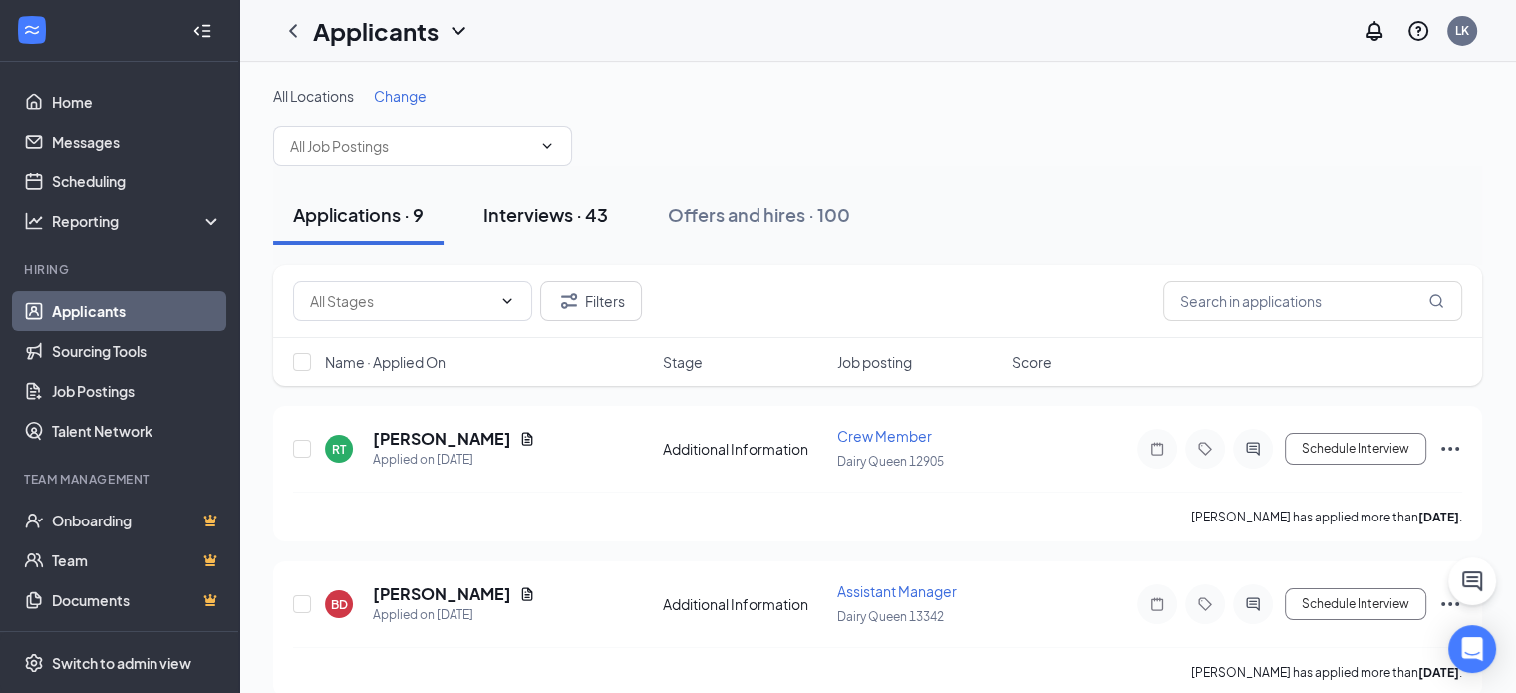
click at [550, 212] on div "Interviews · 43" at bounding box center [545, 214] width 125 height 25
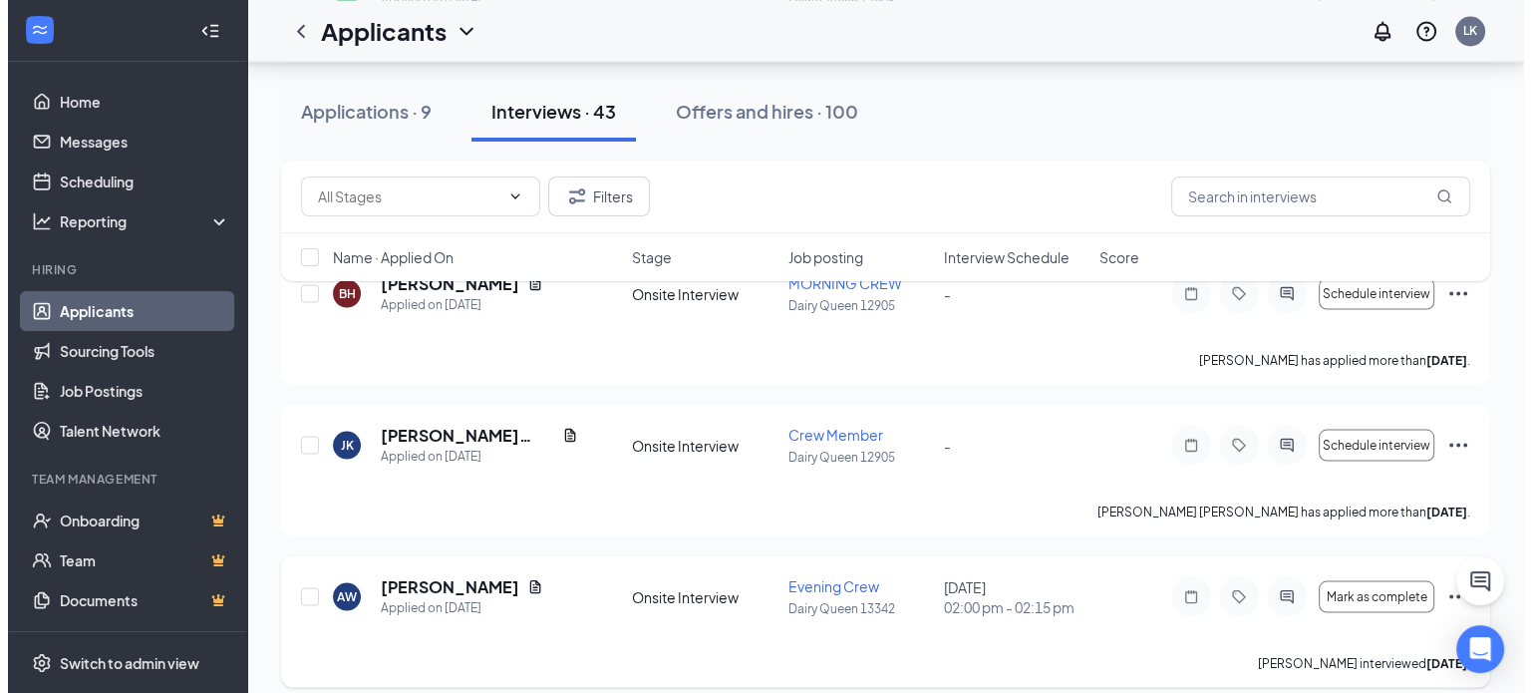
scroll to position [3787, 0]
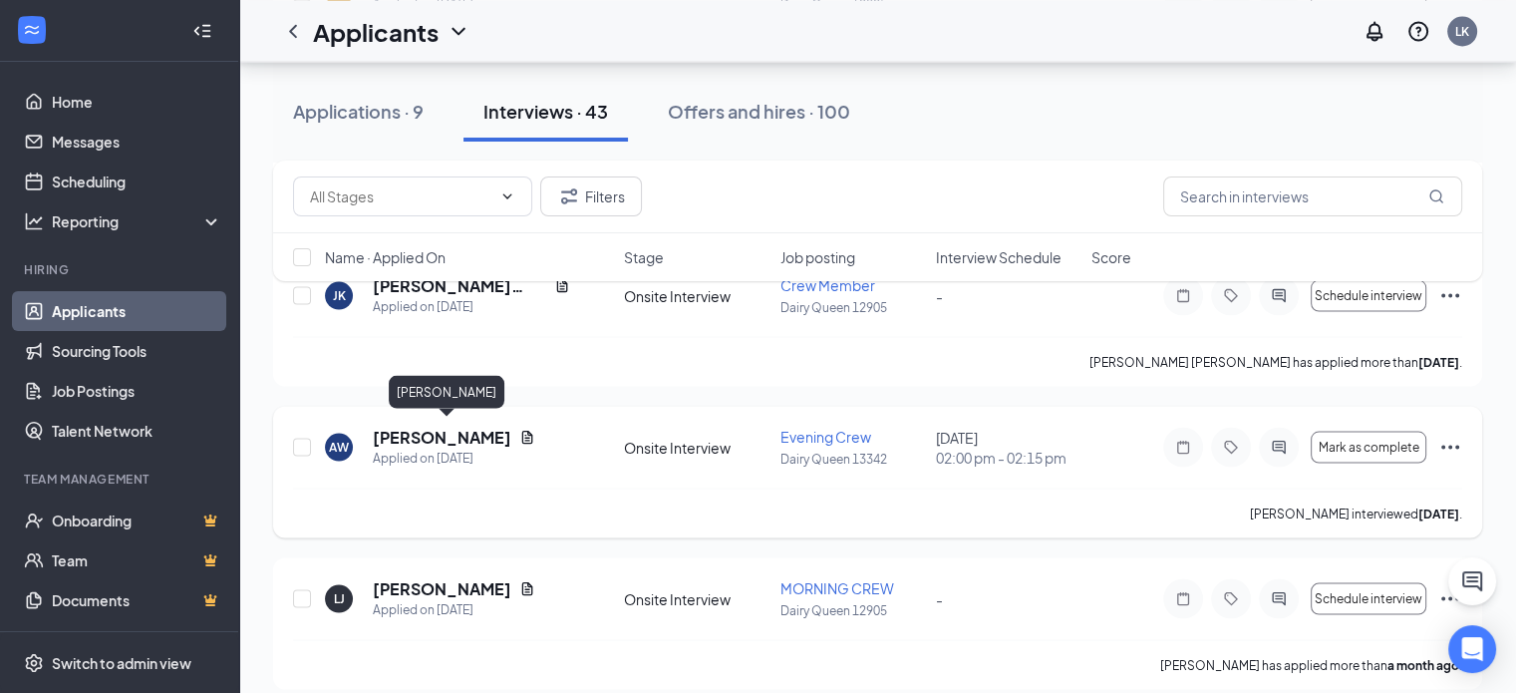
click at [485, 433] on h5 "[PERSON_NAME]" at bounding box center [442, 437] width 139 height 22
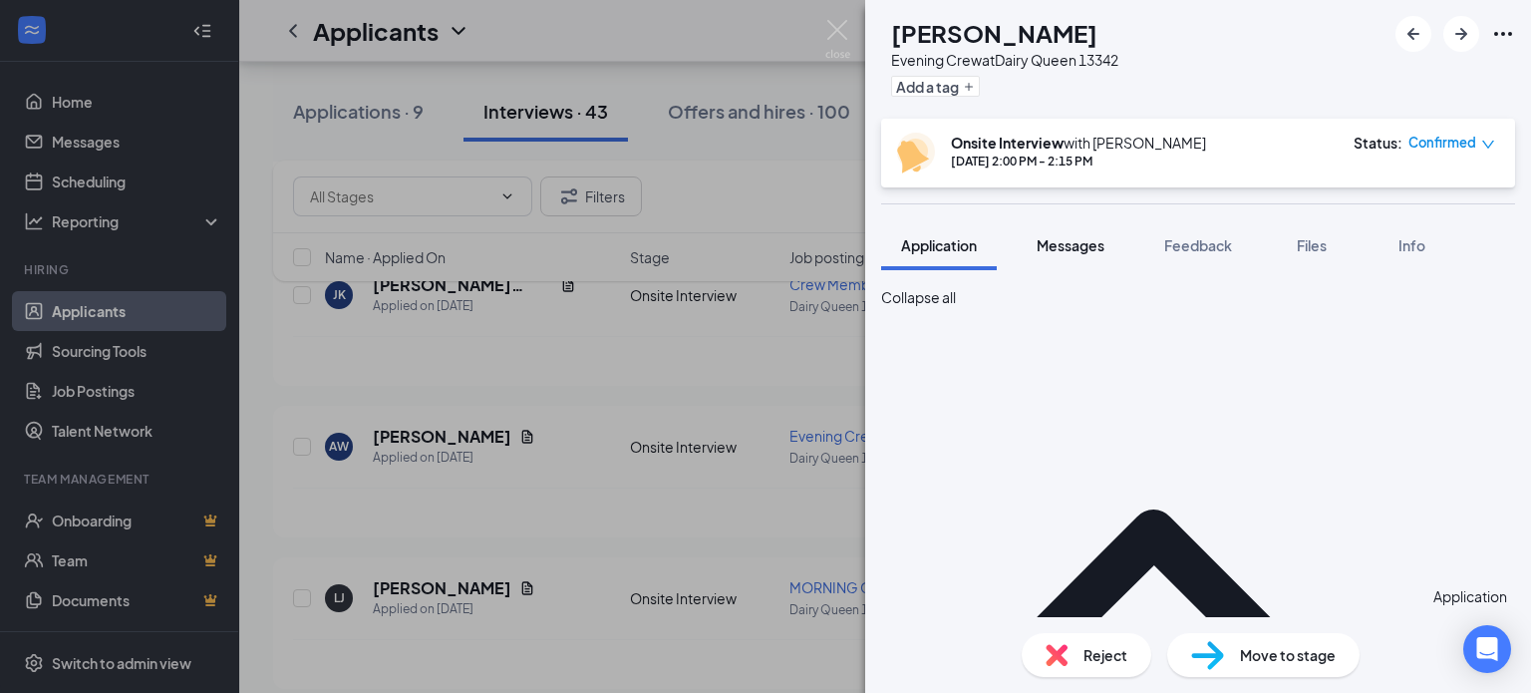
click at [1085, 253] on span "Messages" at bounding box center [1071, 245] width 68 height 18
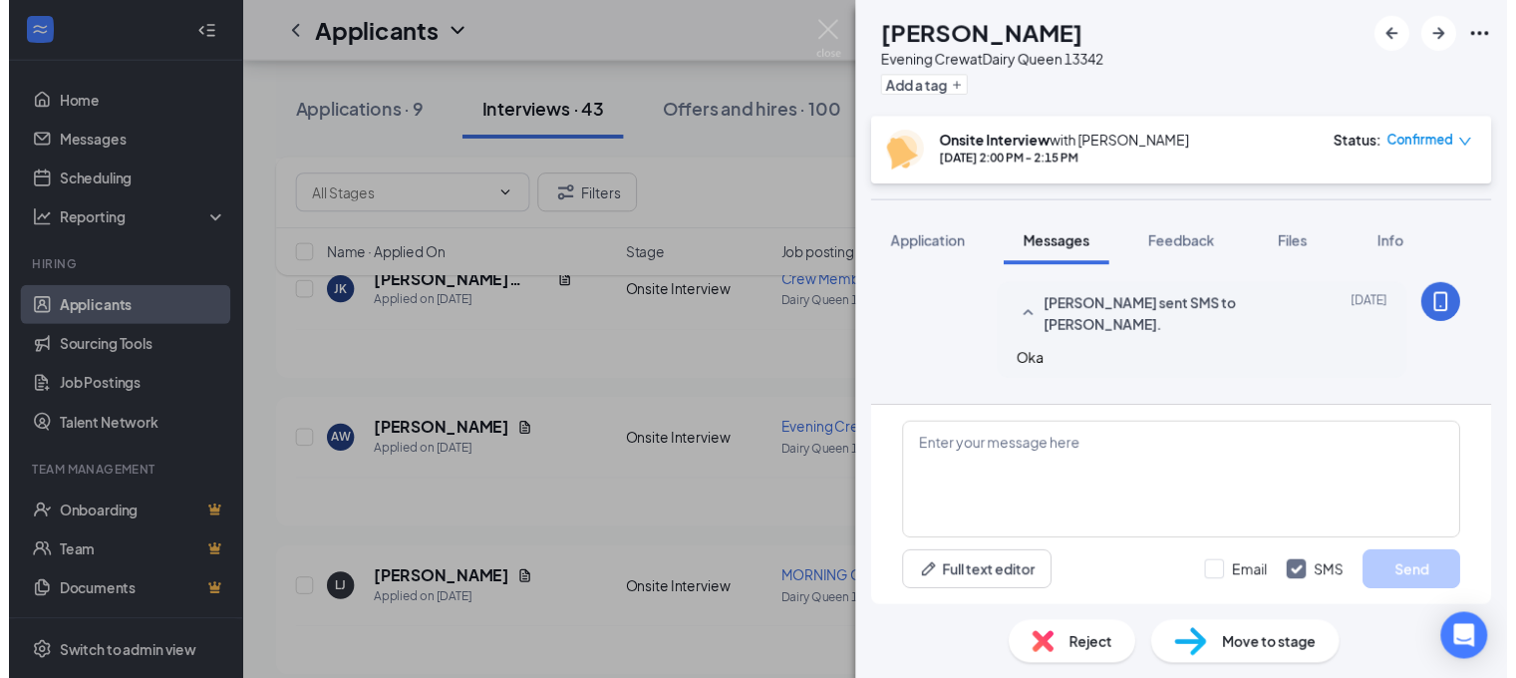
scroll to position [122, 0]
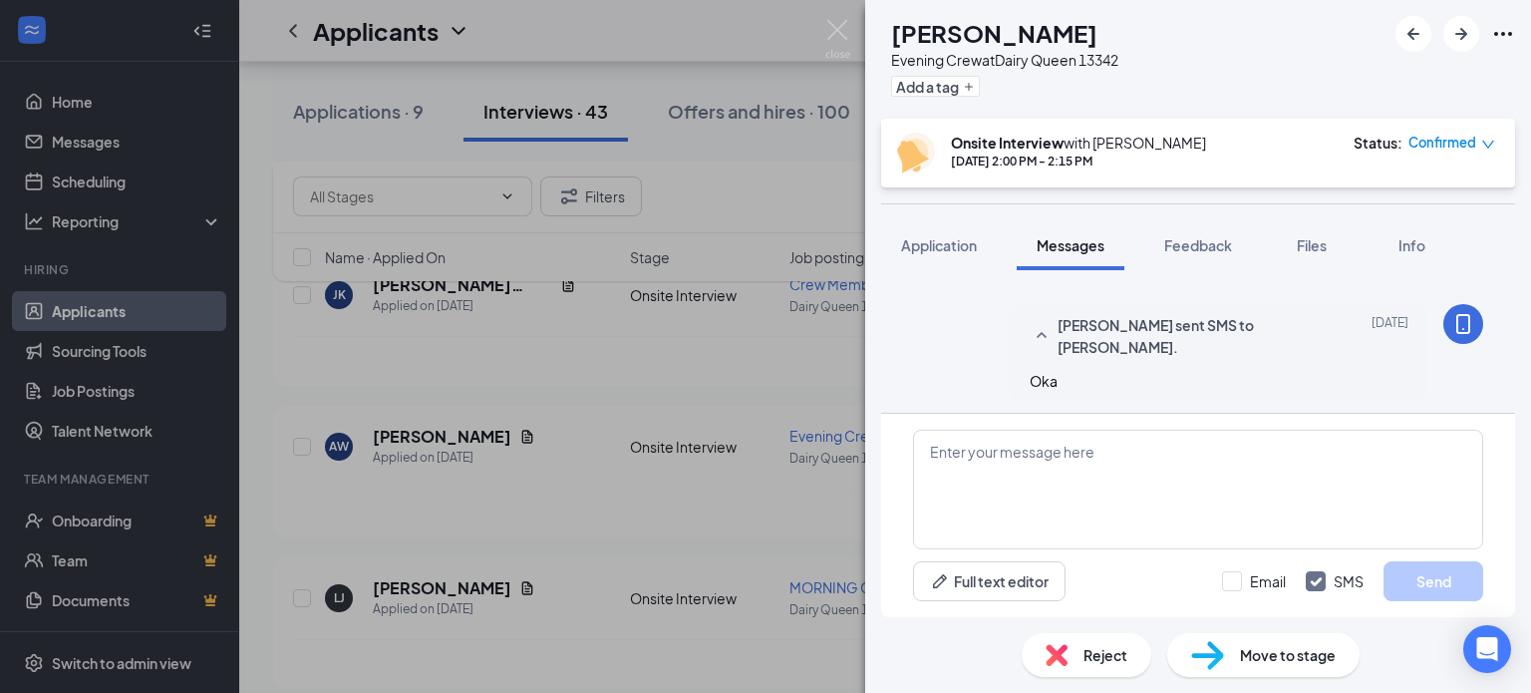
drag, startPoint x: 766, startPoint y: 350, endPoint x: 936, endPoint y: 382, distance: 172.4
click at [766, 349] on div "AW [PERSON_NAME] Evening Crew at Dairy Queen 13342 Add a tag Onsite Interview w…" at bounding box center [765, 346] width 1531 height 693
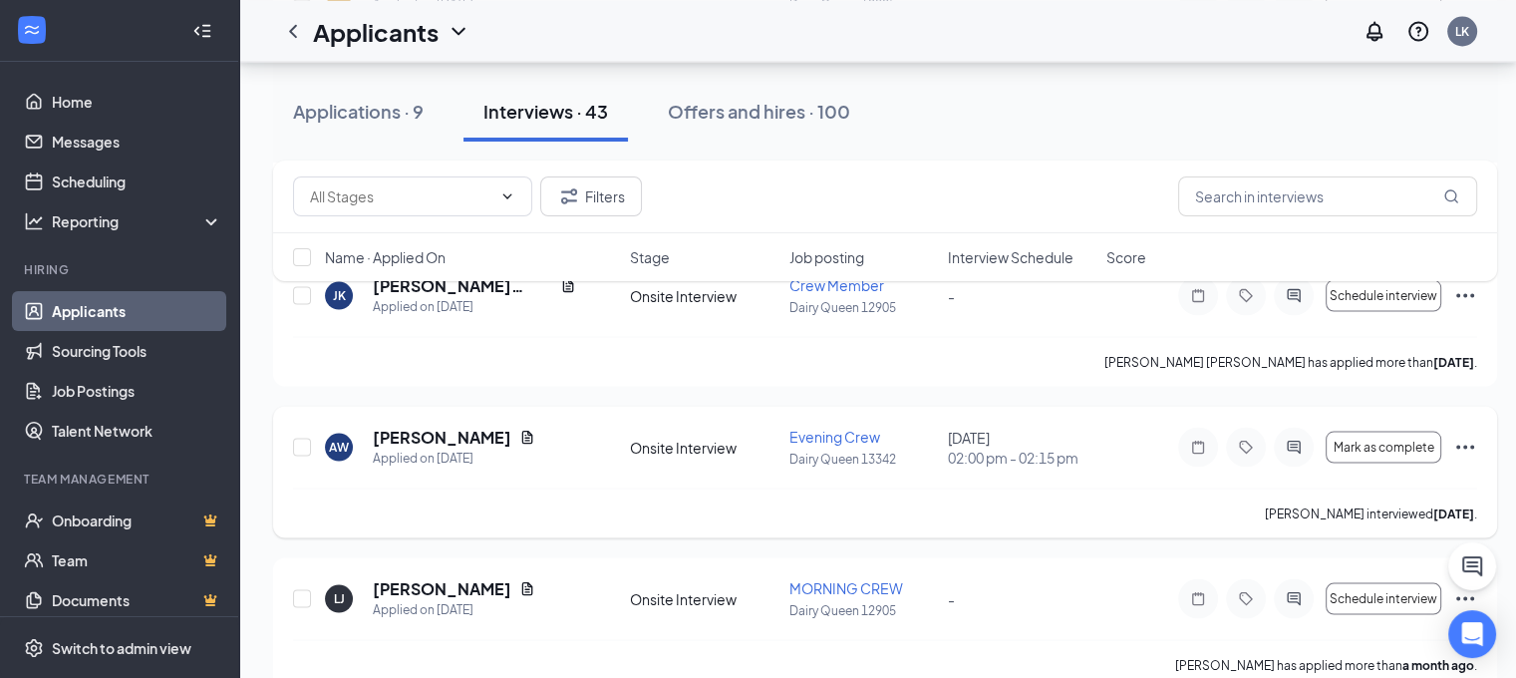
click at [1463, 439] on icon "Ellipses" at bounding box center [1465, 447] width 24 height 24
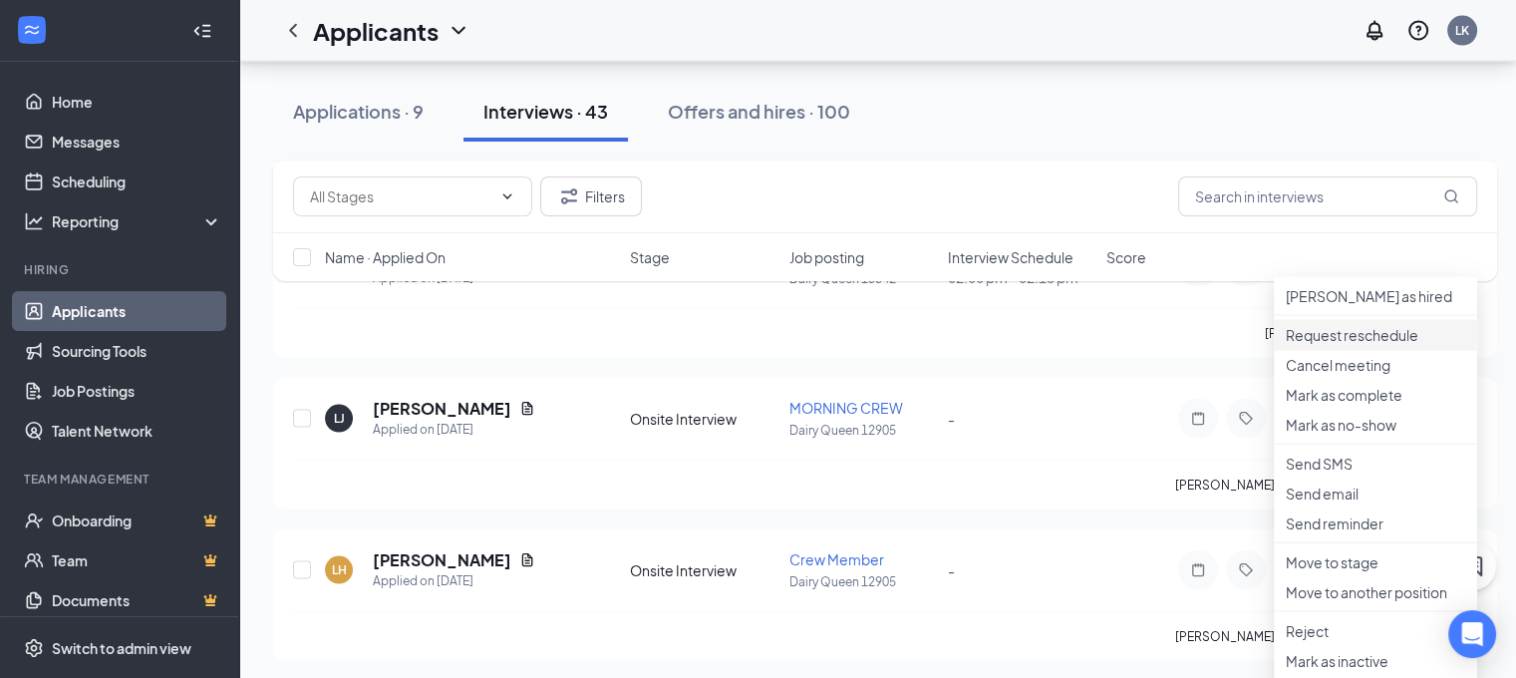
scroll to position [3987, 0]
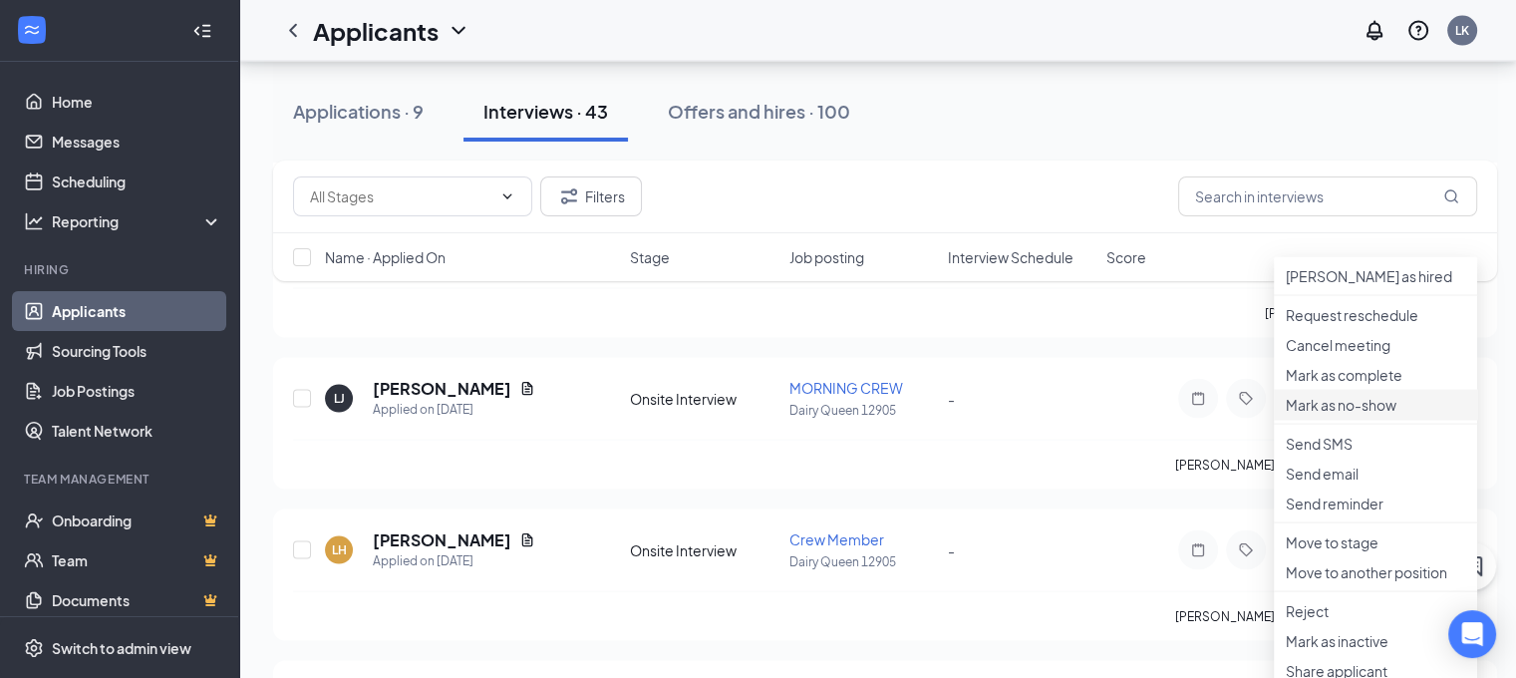
click at [1320, 415] on p "Mark as no-show" at bounding box center [1375, 405] width 179 height 20
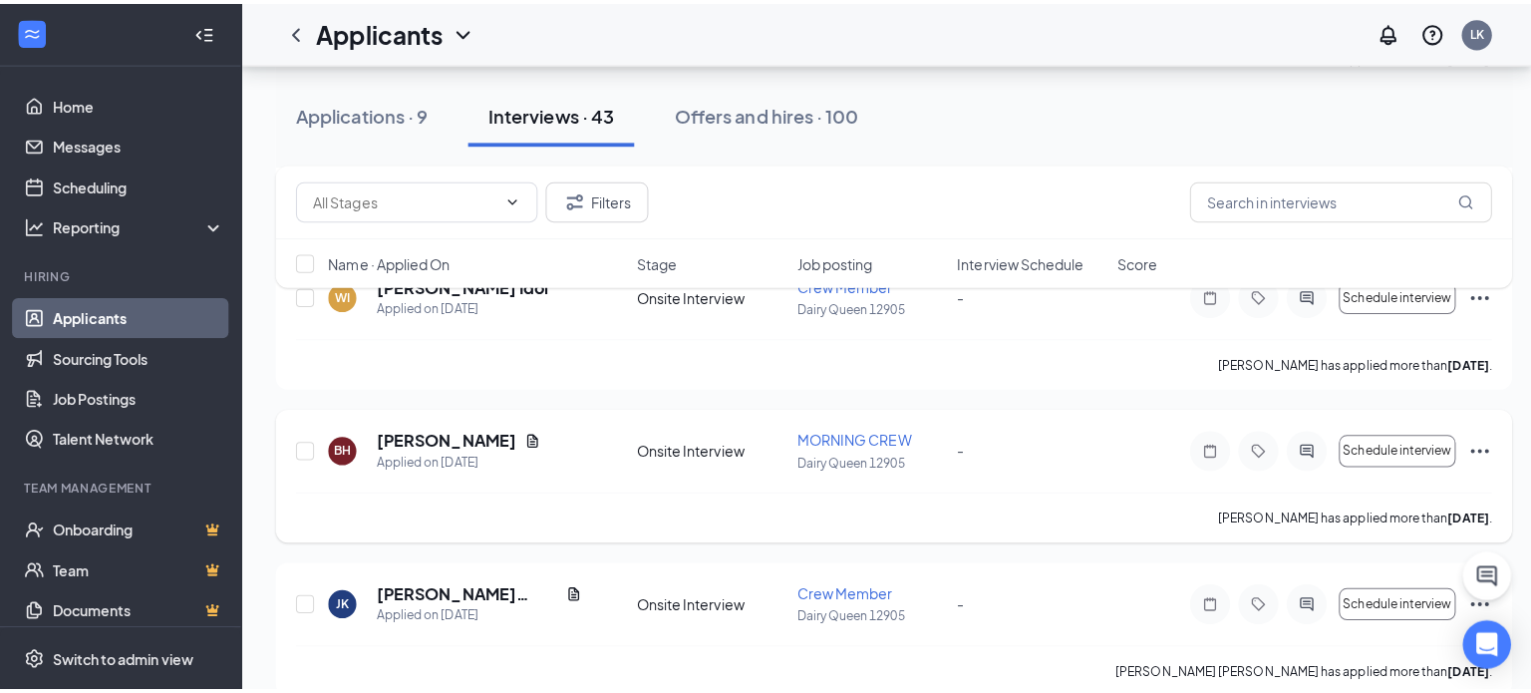
scroll to position [3389, 0]
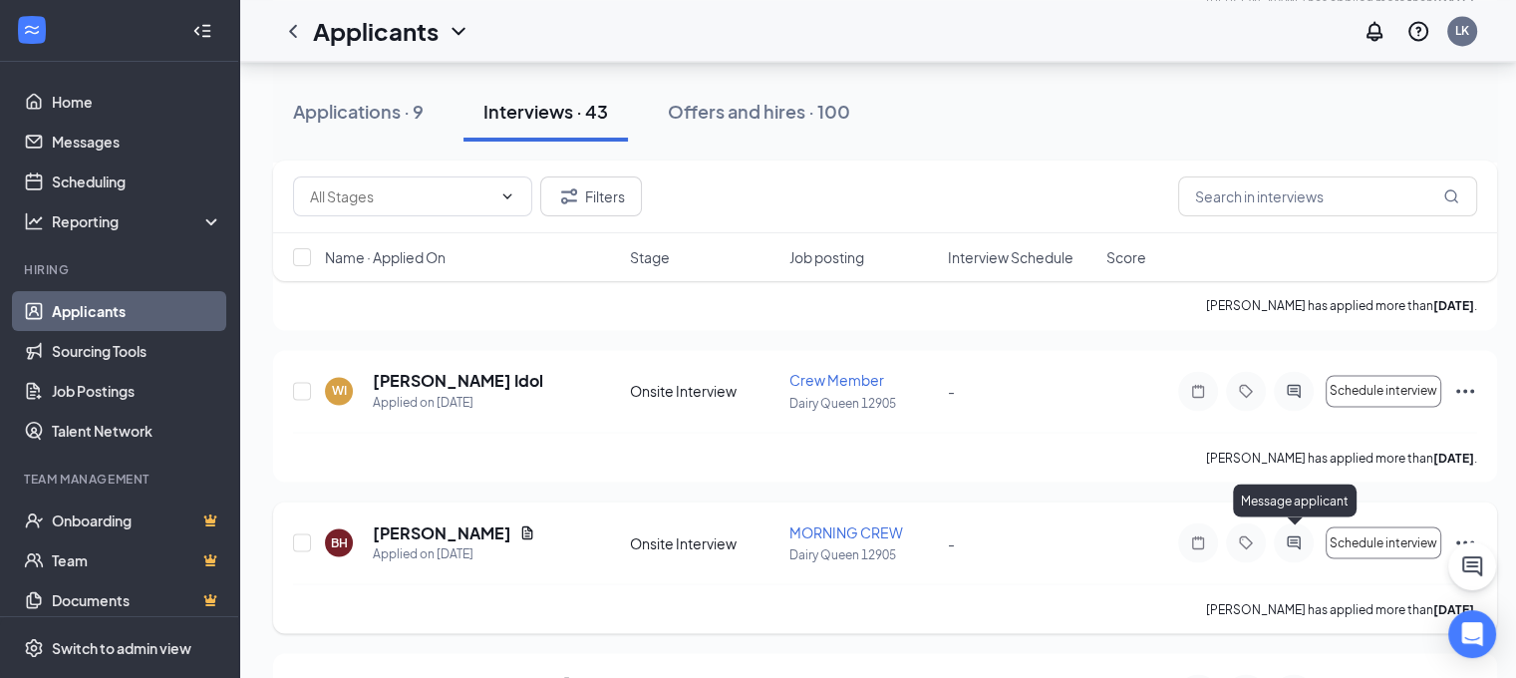
click at [1291, 540] on icon "ActiveChat" at bounding box center [1293, 541] width 13 height 13
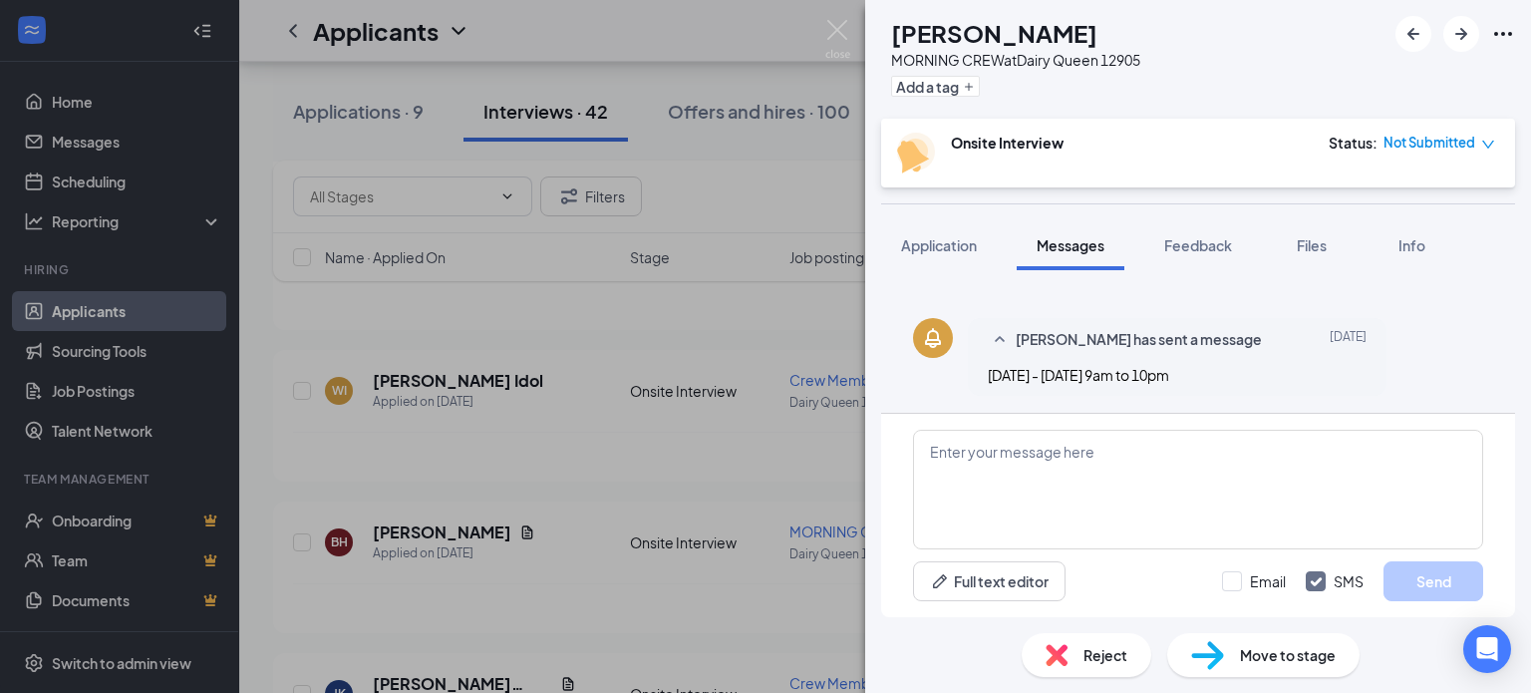
scroll to position [377, 0]
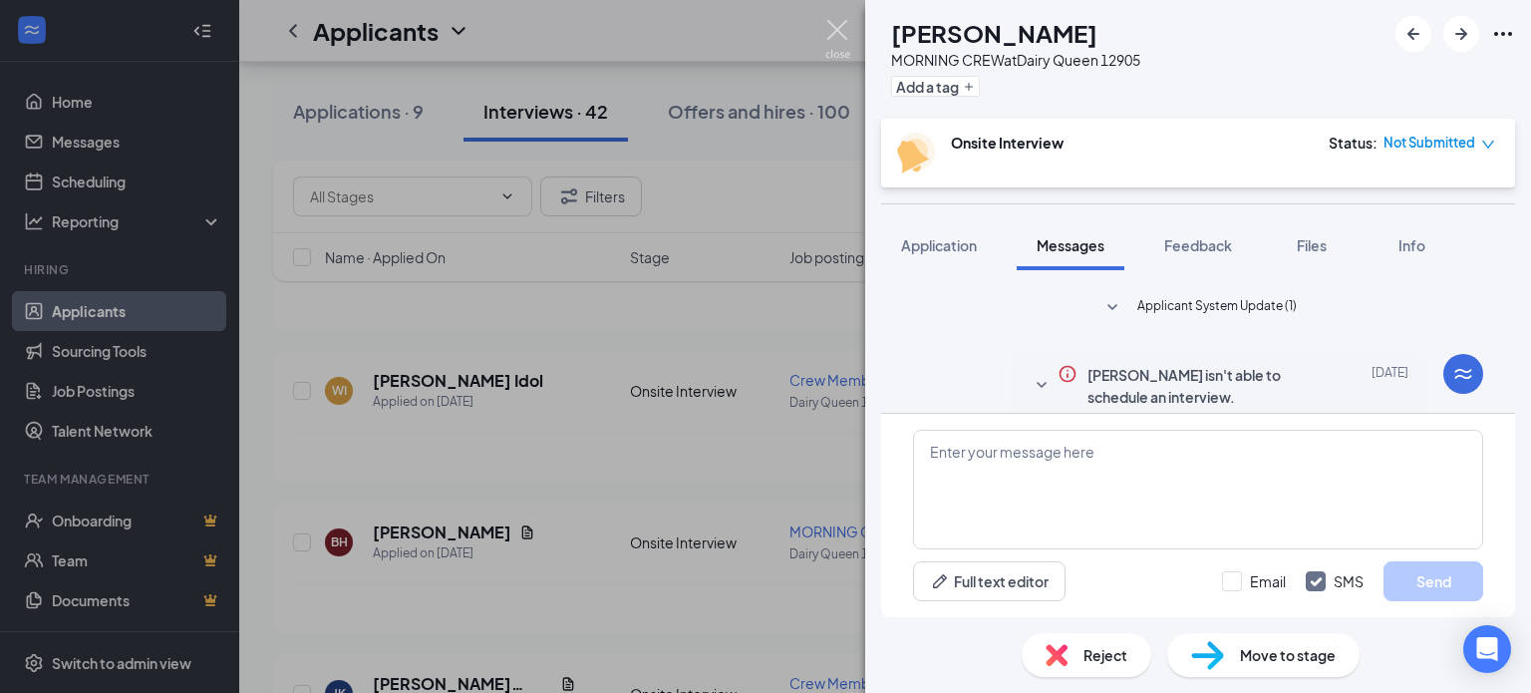
click at [833, 26] on img at bounding box center [837, 39] width 25 height 39
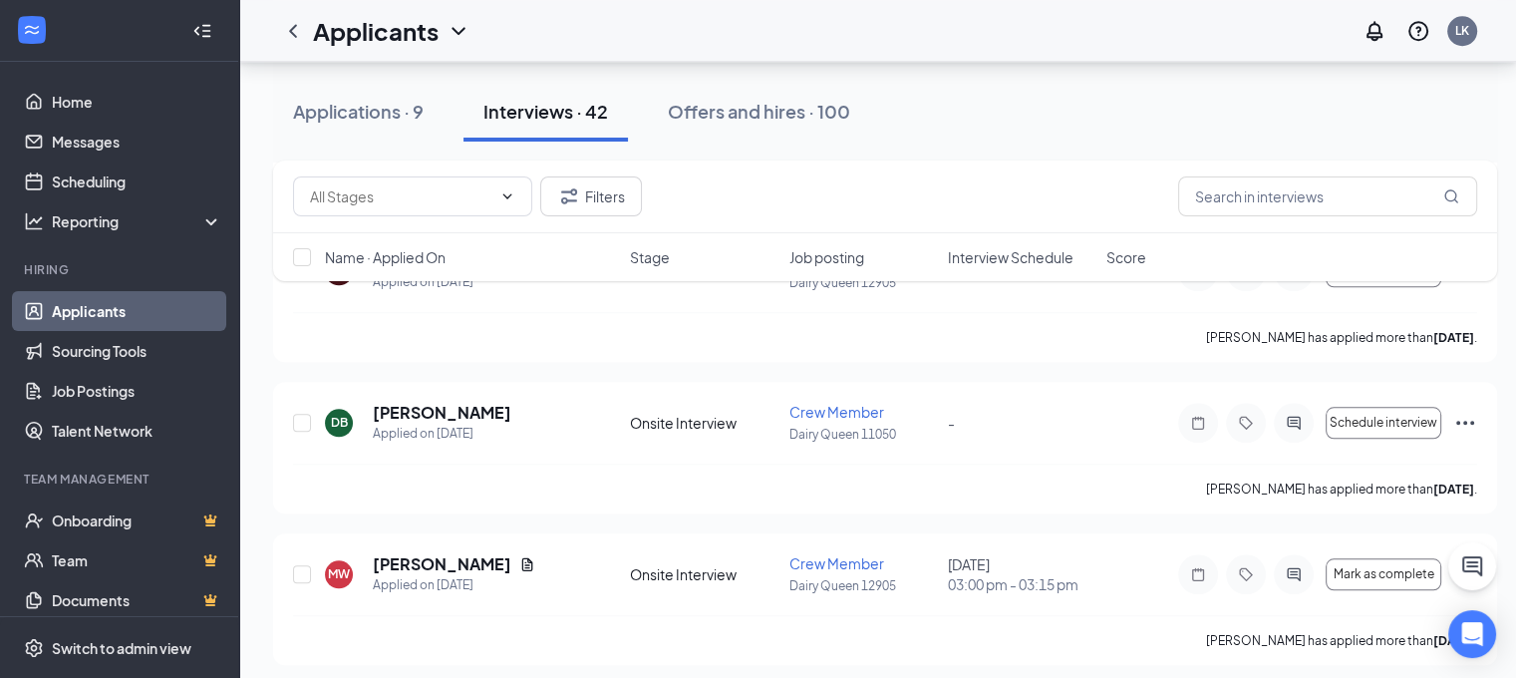
scroll to position [1794, 0]
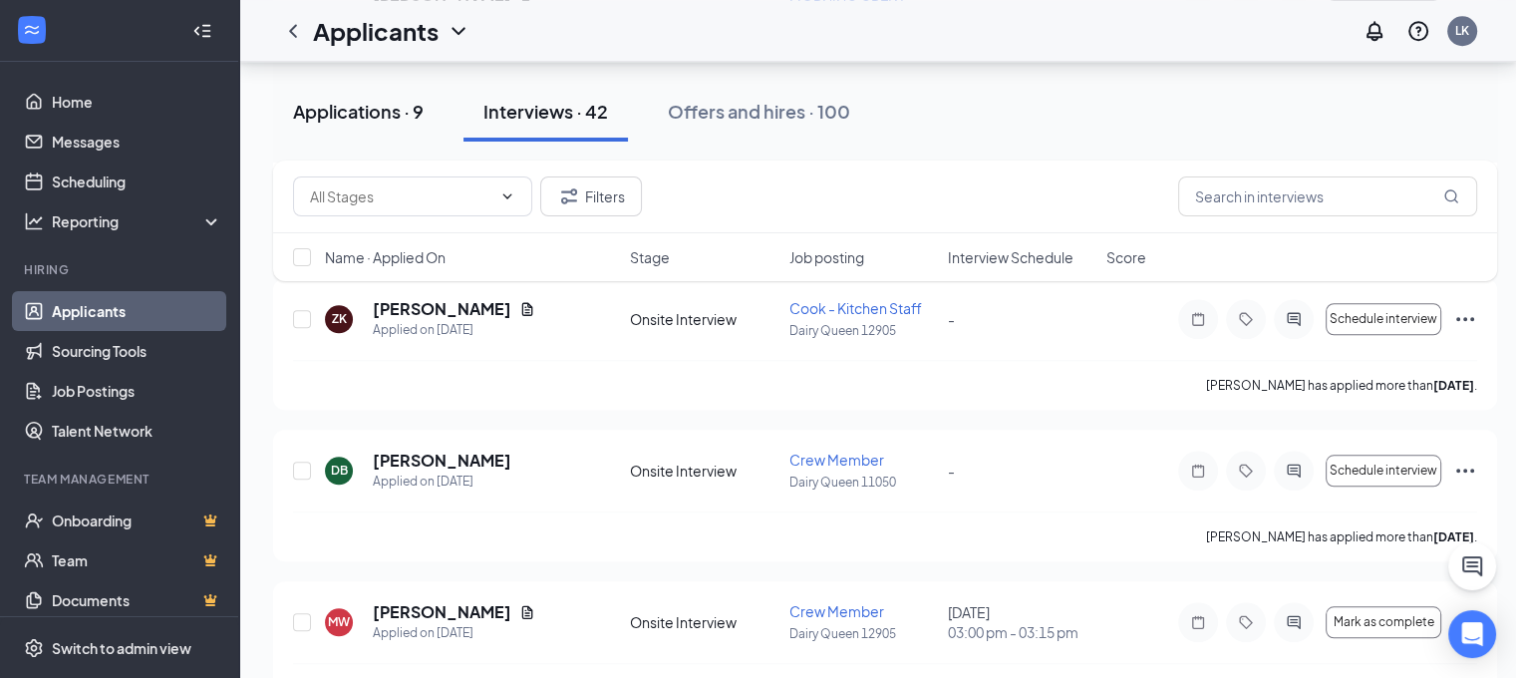
click at [363, 127] on button "Applications · 9" at bounding box center [358, 112] width 170 height 60
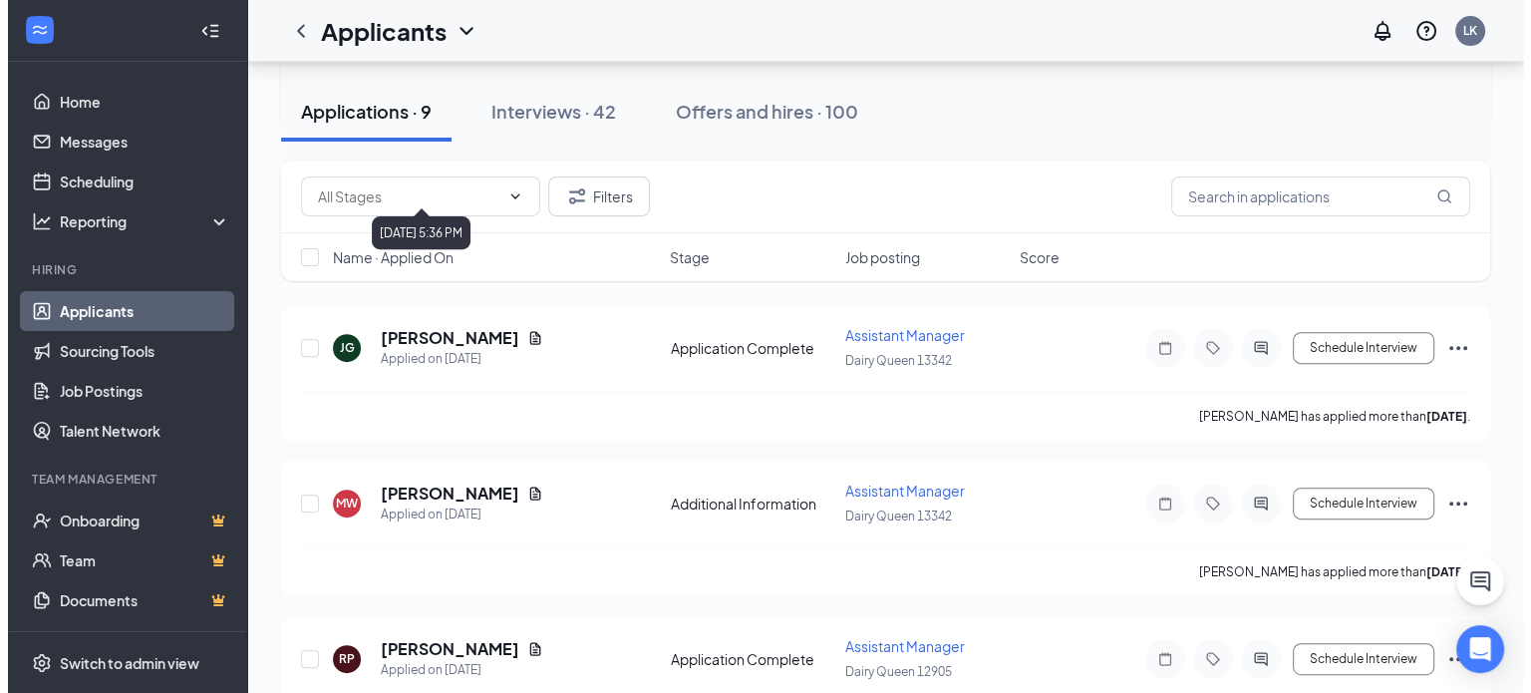
scroll to position [797, 0]
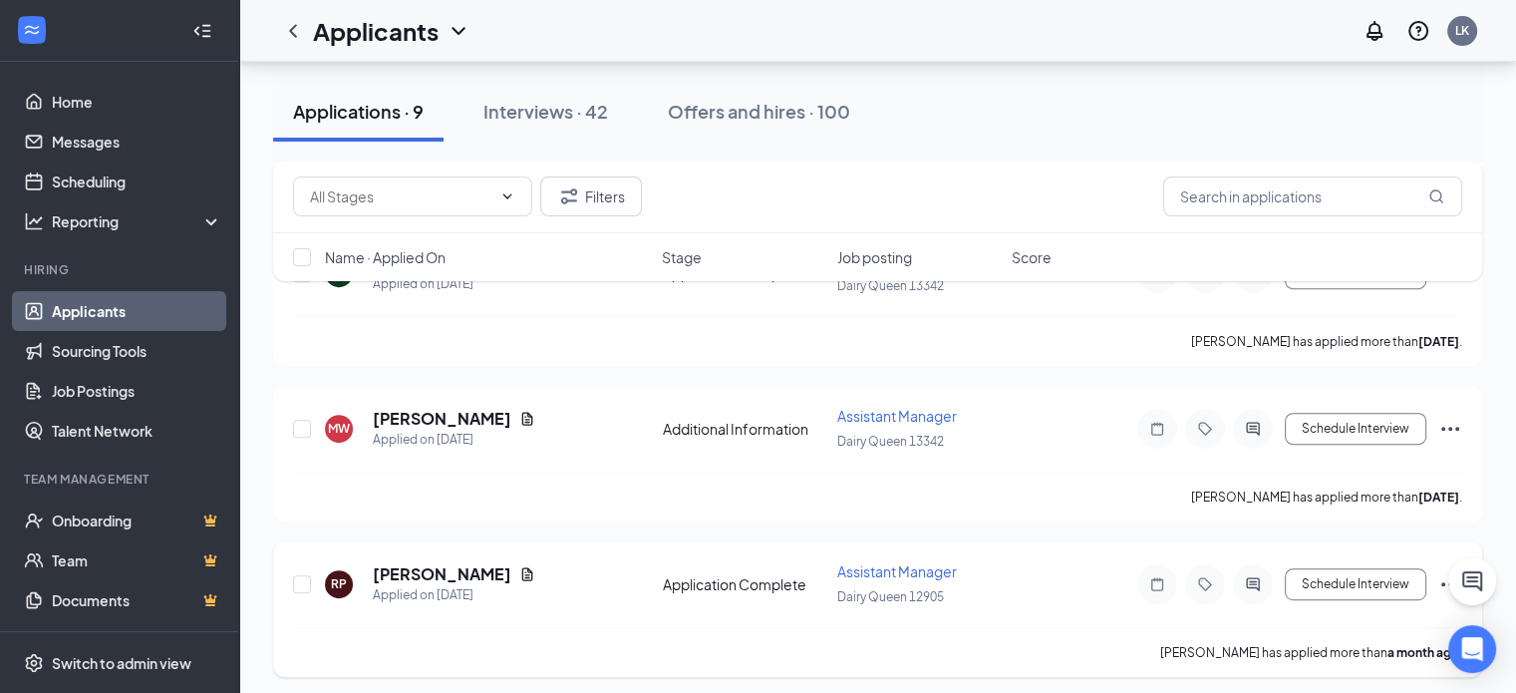
click at [422, 561] on div "RP [PERSON_NAME] Applied on [DATE] Application Complete Assistant Manager Dairy…" at bounding box center [877, 594] width 1169 height 66
click at [1248, 576] on icon "ActiveChat" at bounding box center [1253, 584] width 24 height 16
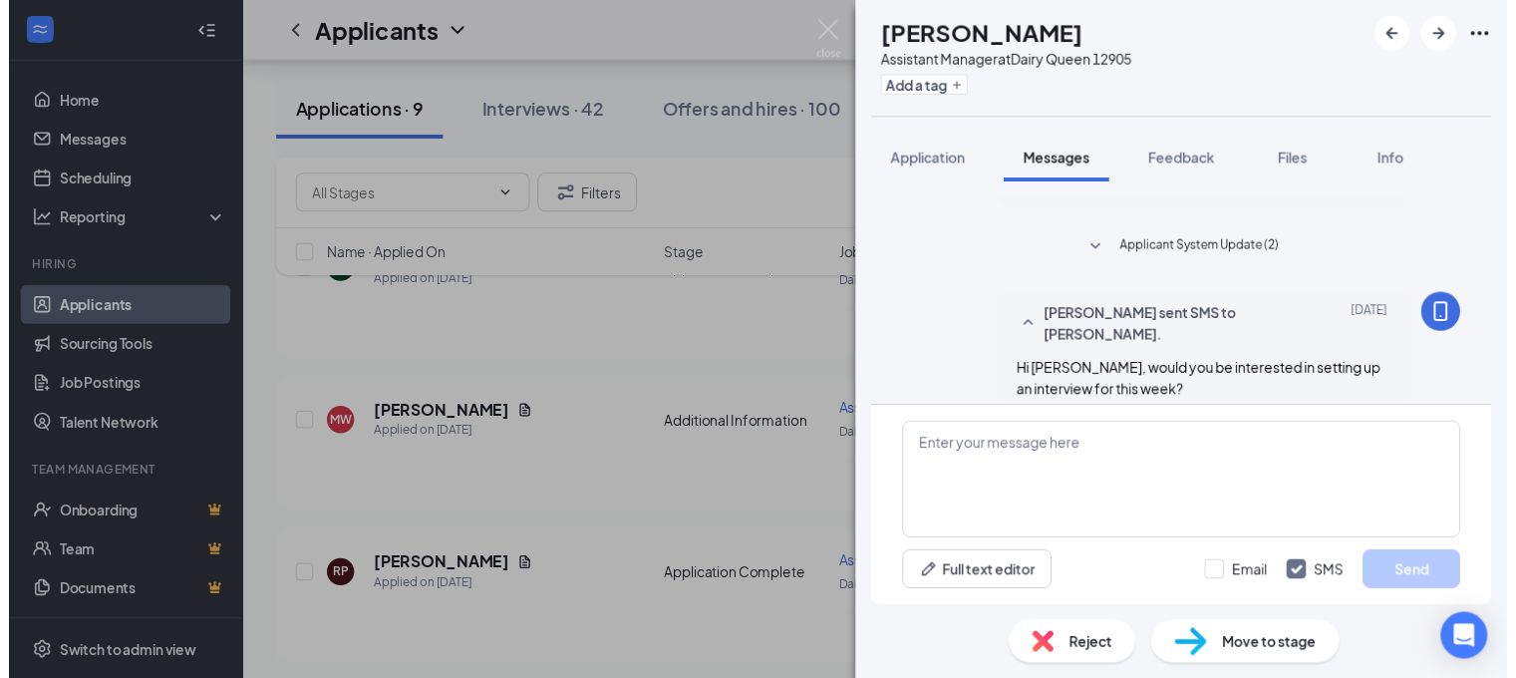
scroll to position [220, 0]
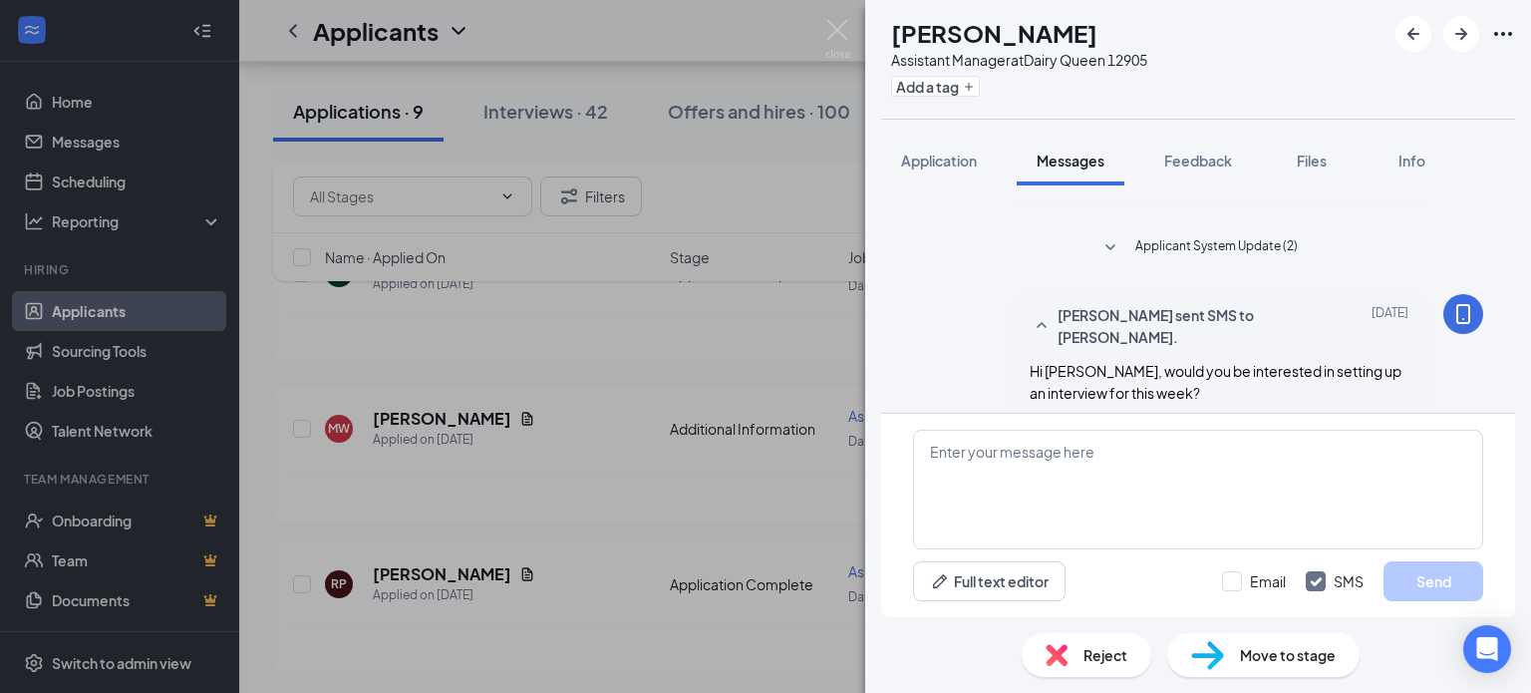
drag, startPoint x: 821, startPoint y: 267, endPoint x: 789, endPoint y: 292, distance: 40.5
click at [820, 268] on div "RP [PERSON_NAME] Assistant Manager at Dairy Queen 12905 Add a tag Application M…" at bounding box center [765, 346] width 1531 height 693
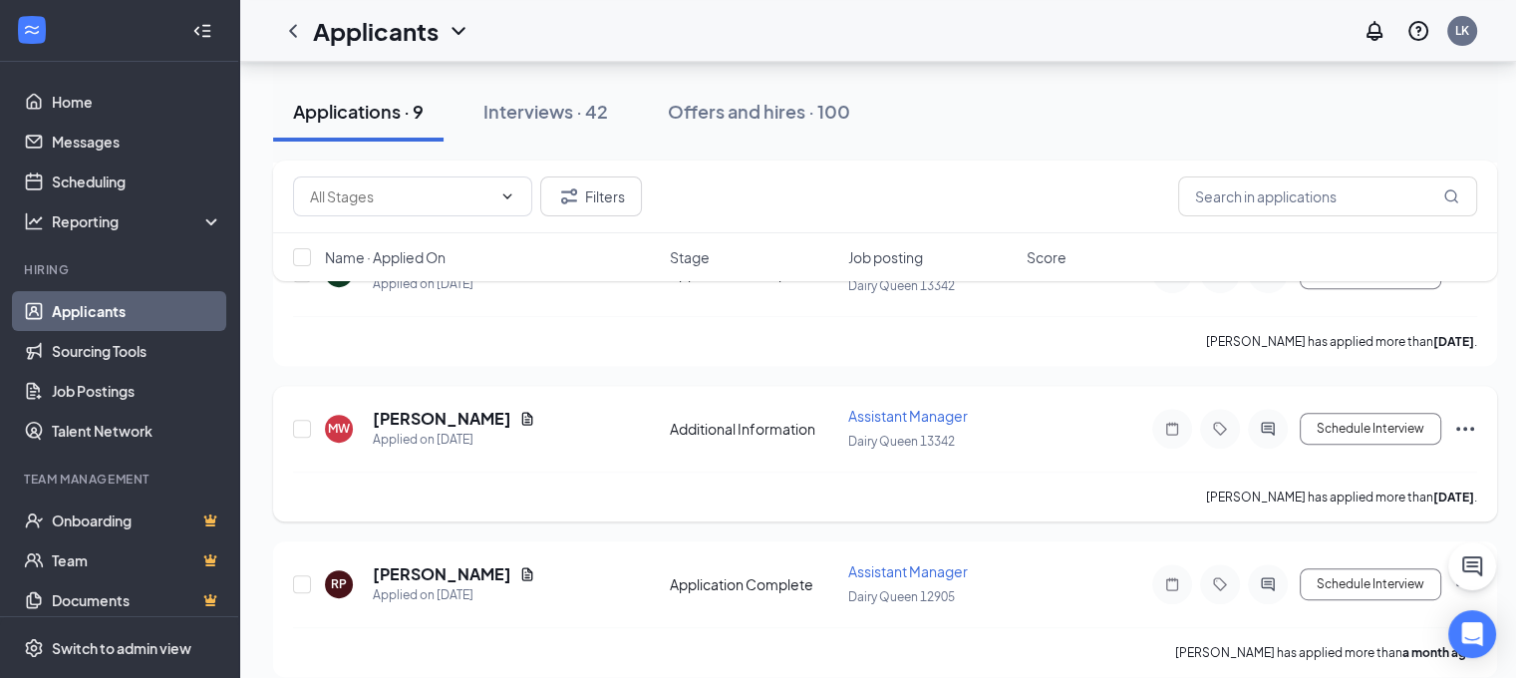
click at [689, 419] on div "Additional Information" at bounding box center [753, 429] width 166 height 20
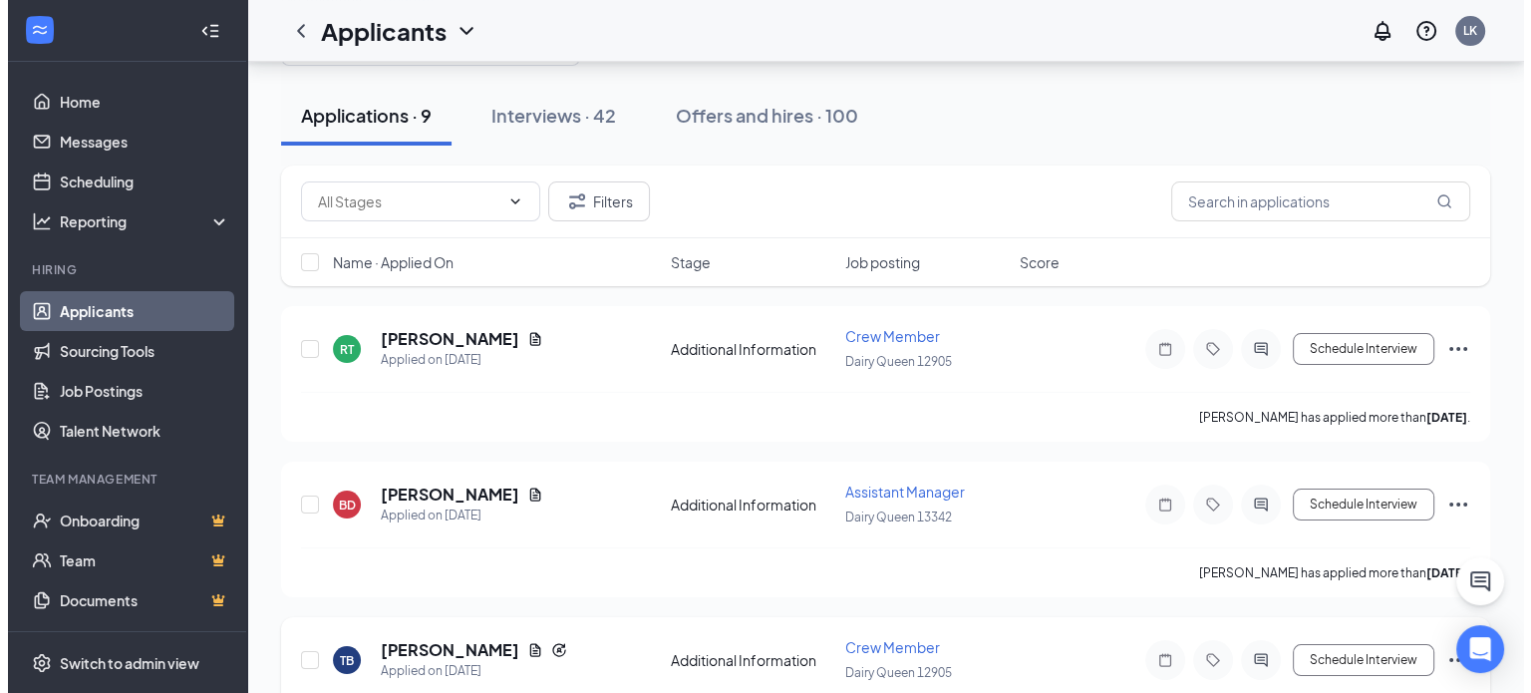
scroll to position [100, 0]
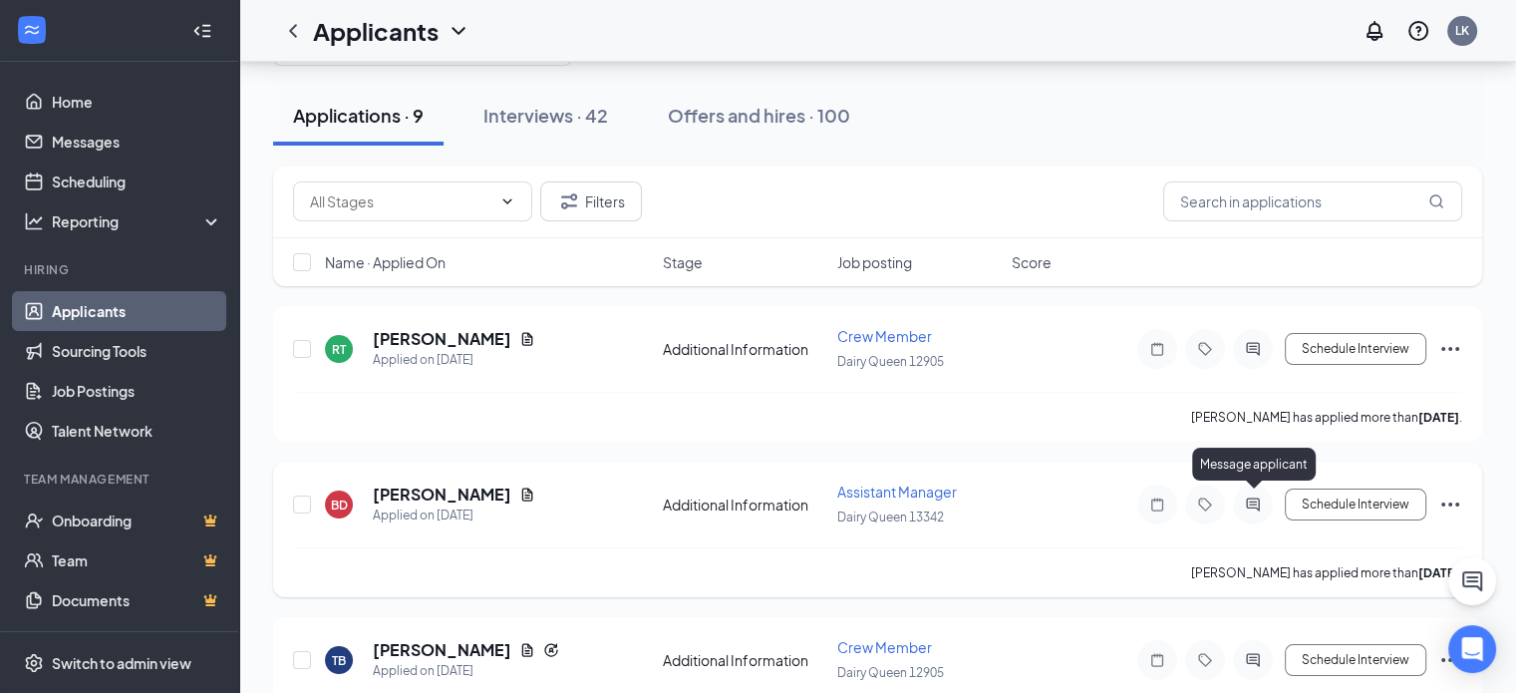
click at [1241, 496] on icon "ActiveChat" at bounding box center [1253, 504] width 24 height 16
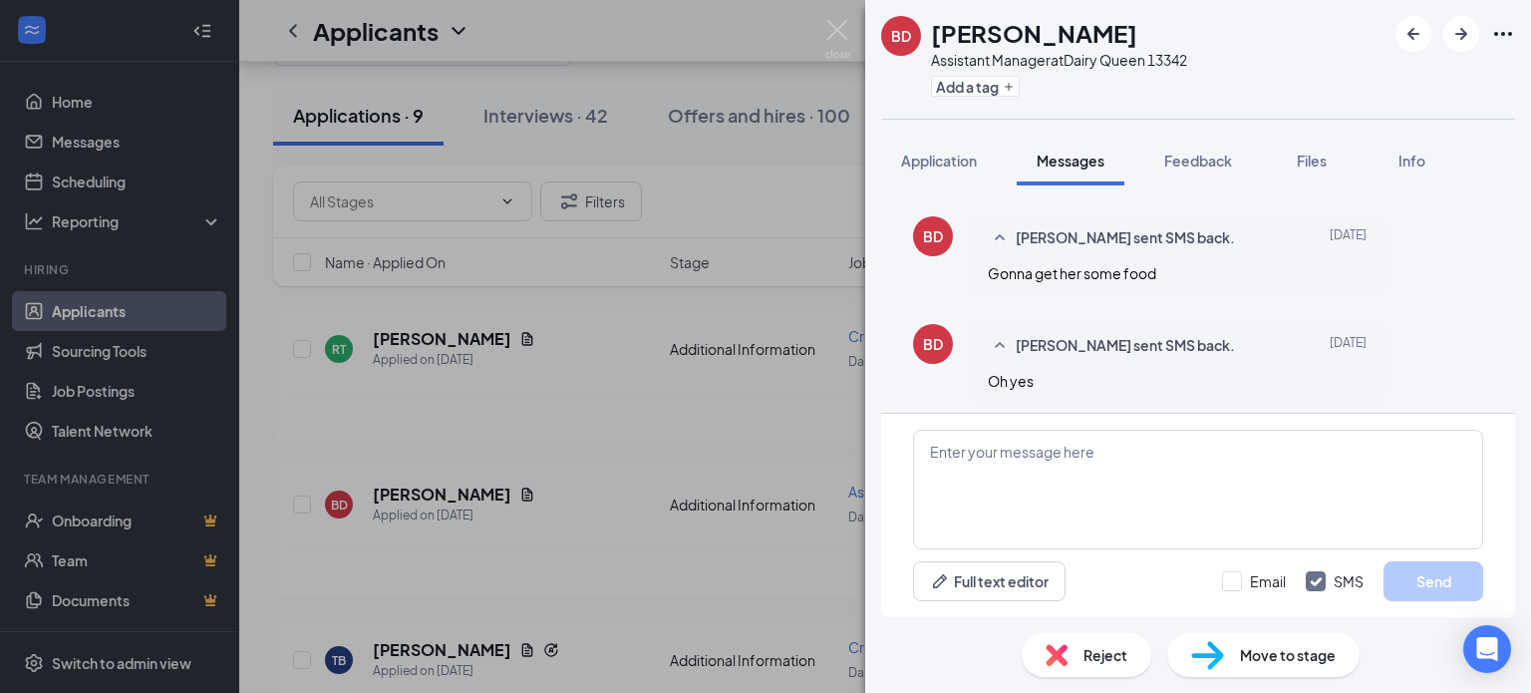
scroll to position [448, 0]
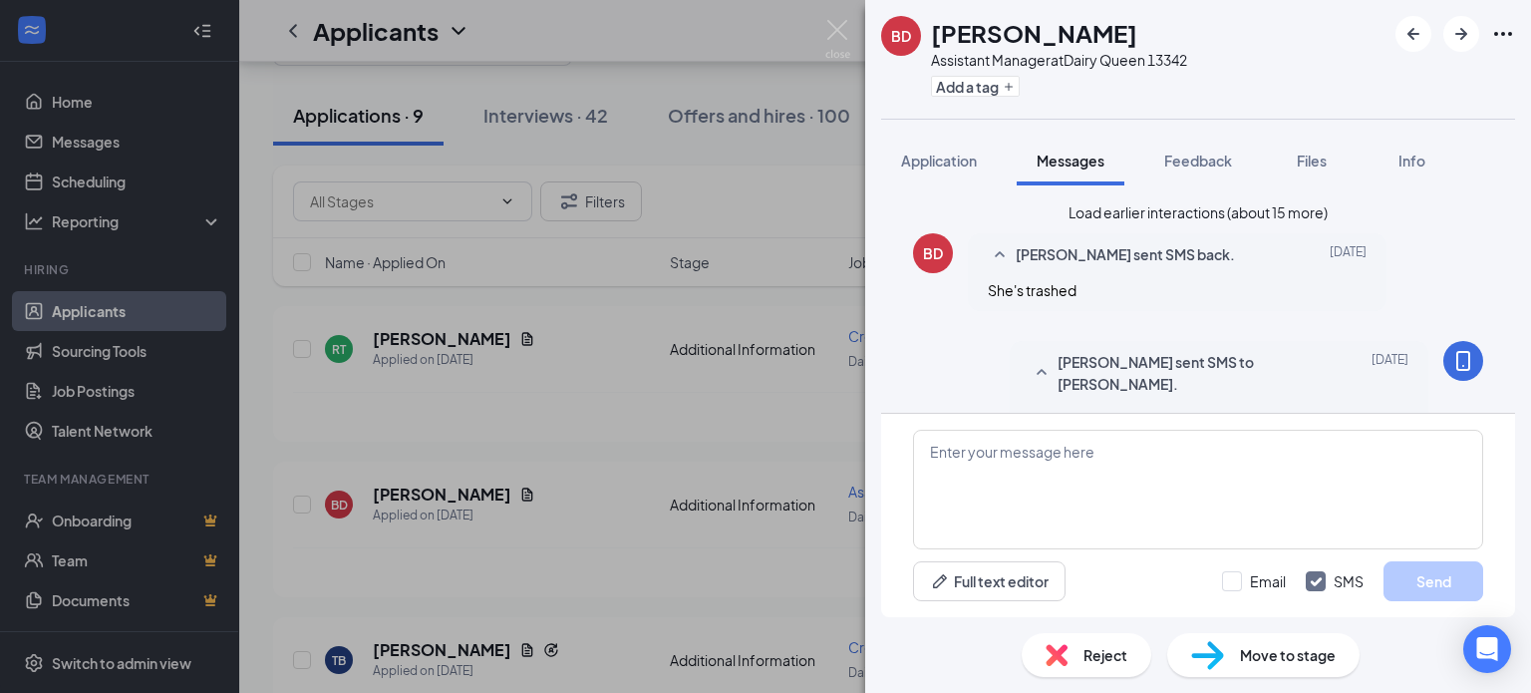
click at [1192, 223] on button "Load earlier interactions (about 15 more)" at bounding box center [1197, 212] width 259 height 22
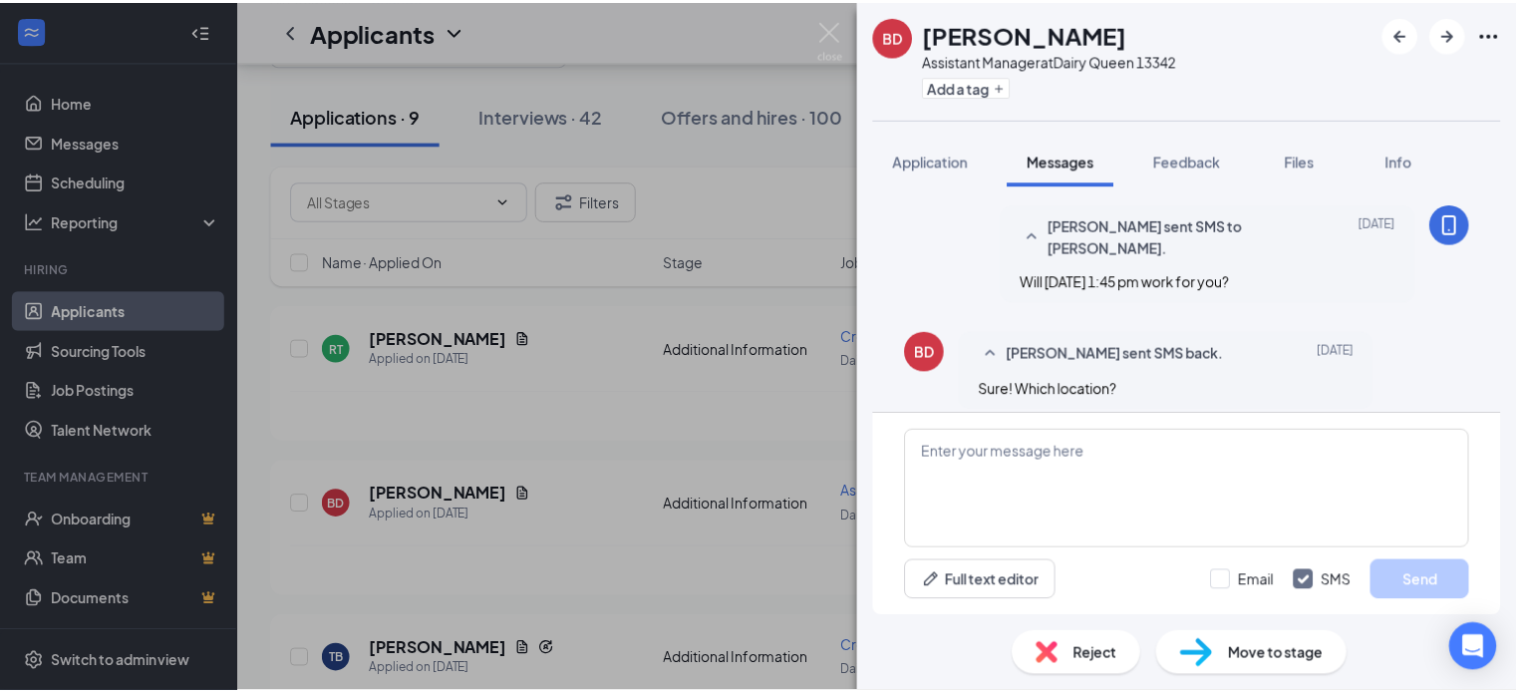
scroll to position [897, 0]
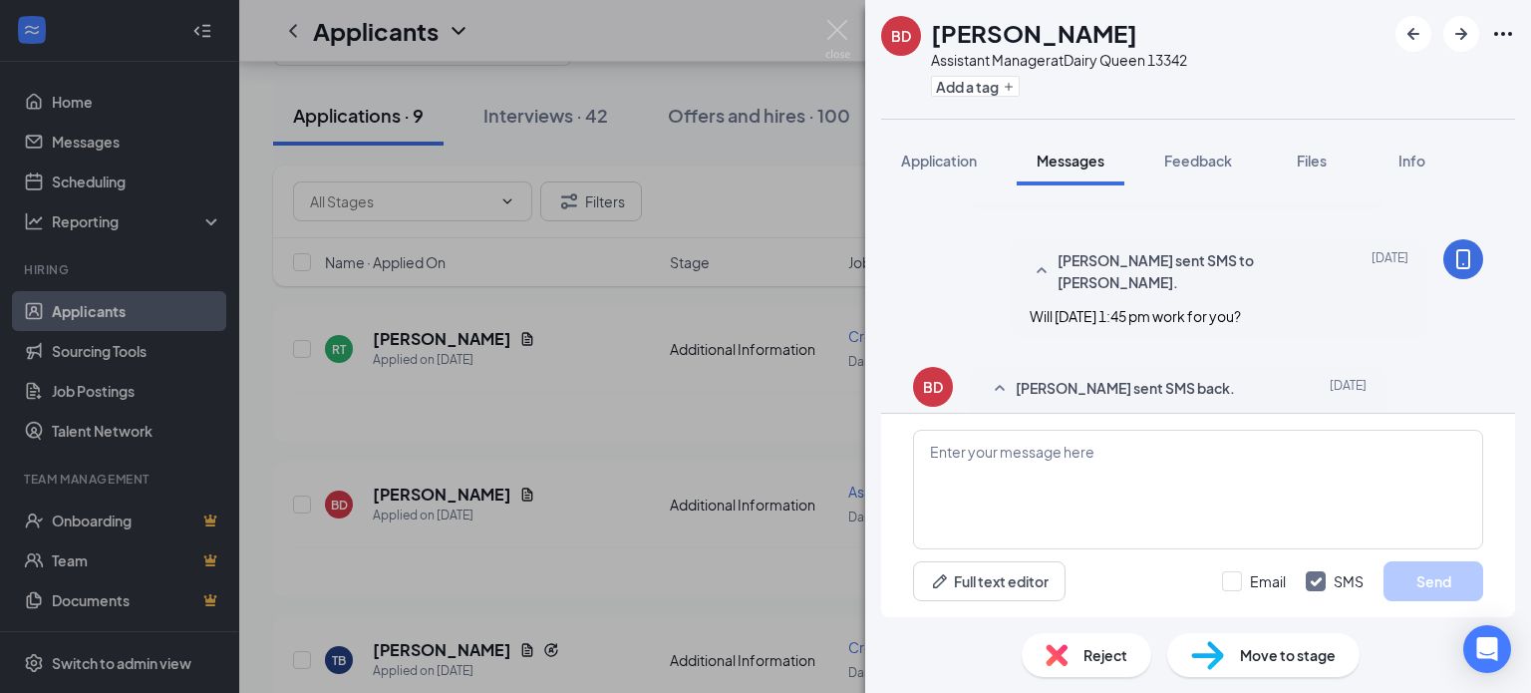
drag, startPoint x: 598, startPoint y: 513, endPoint x: 630, endPoint y: 454, distance: 66.9
click at [596, 513] on div "BD [PERSON_NAME] Assistant Manager at Dairy Queen 13342 Add a tag Application M…" at bounding box center [765, 346] width 1531 height 693
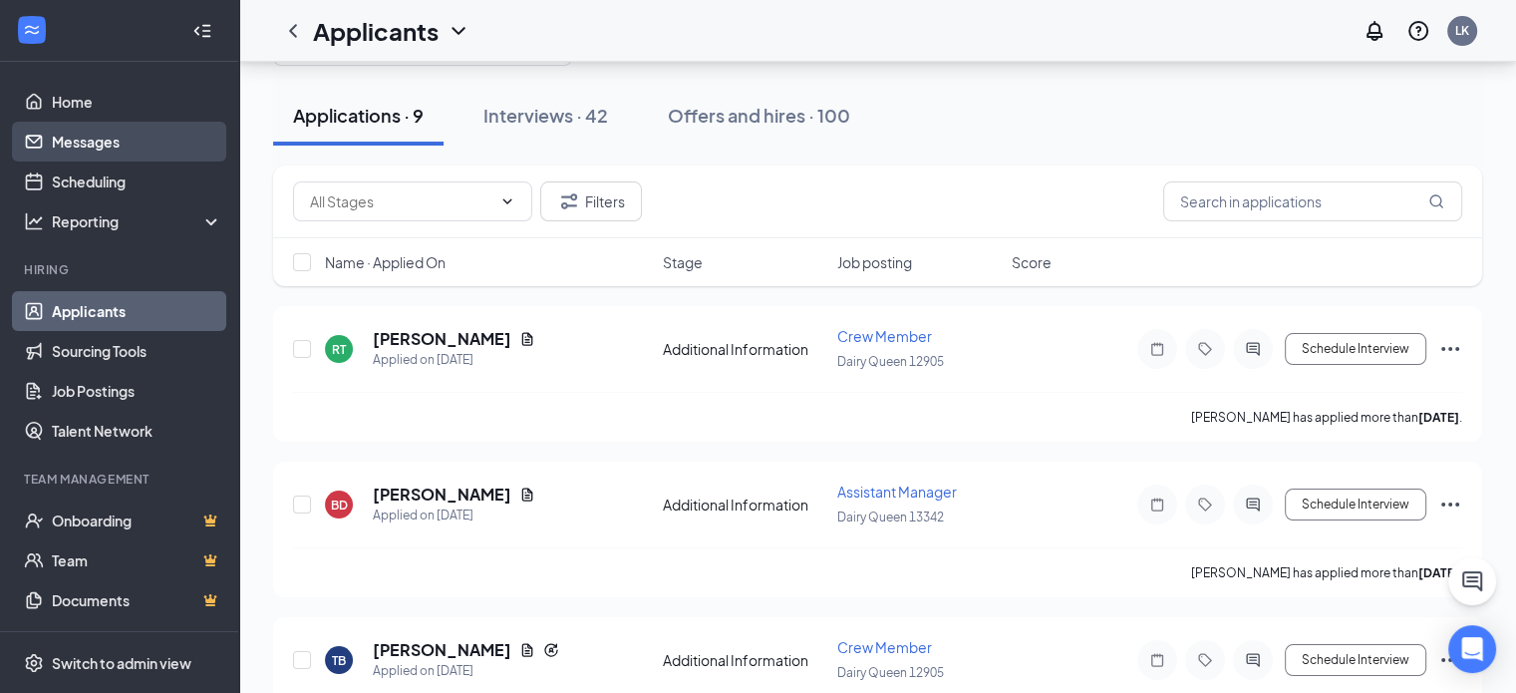
click at [107, 137] on link "Messages" at bounding box center [137, 142] width 170 height 40
